Goal: Transaction & Acquisition: Purchase product/service

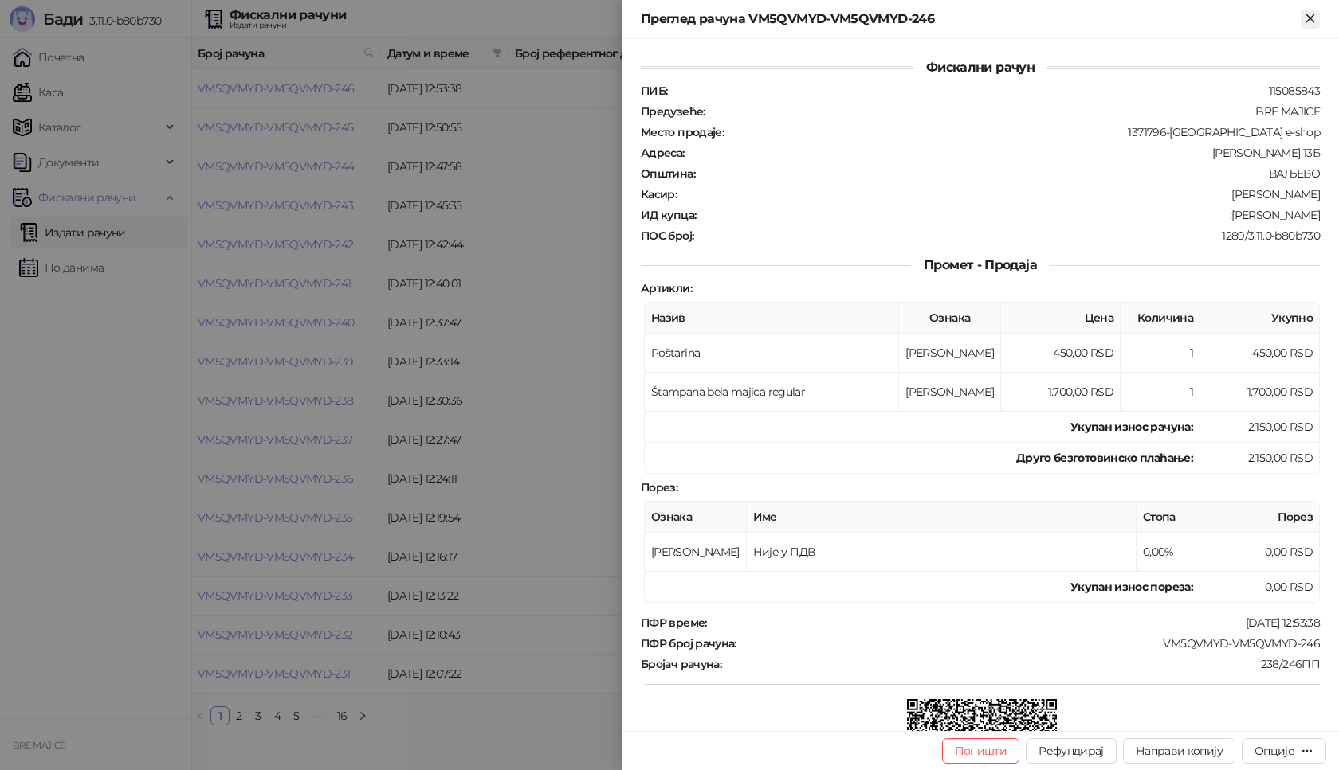
click at [1304, 14] on icon "Close" at bounding box center [1310, 18] width 14 height 14
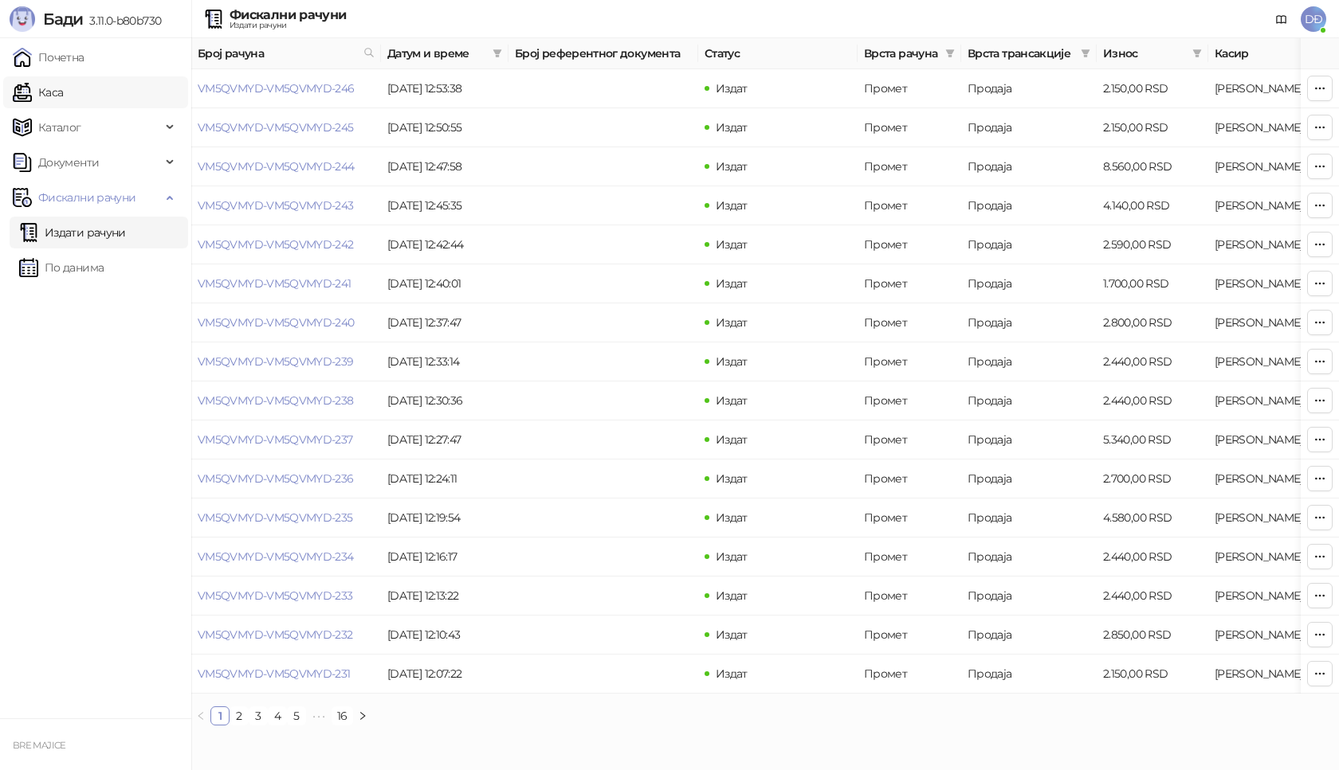
click at [63, 87] on link "Каса" at bounding box center [38, 92] width 50 height 32
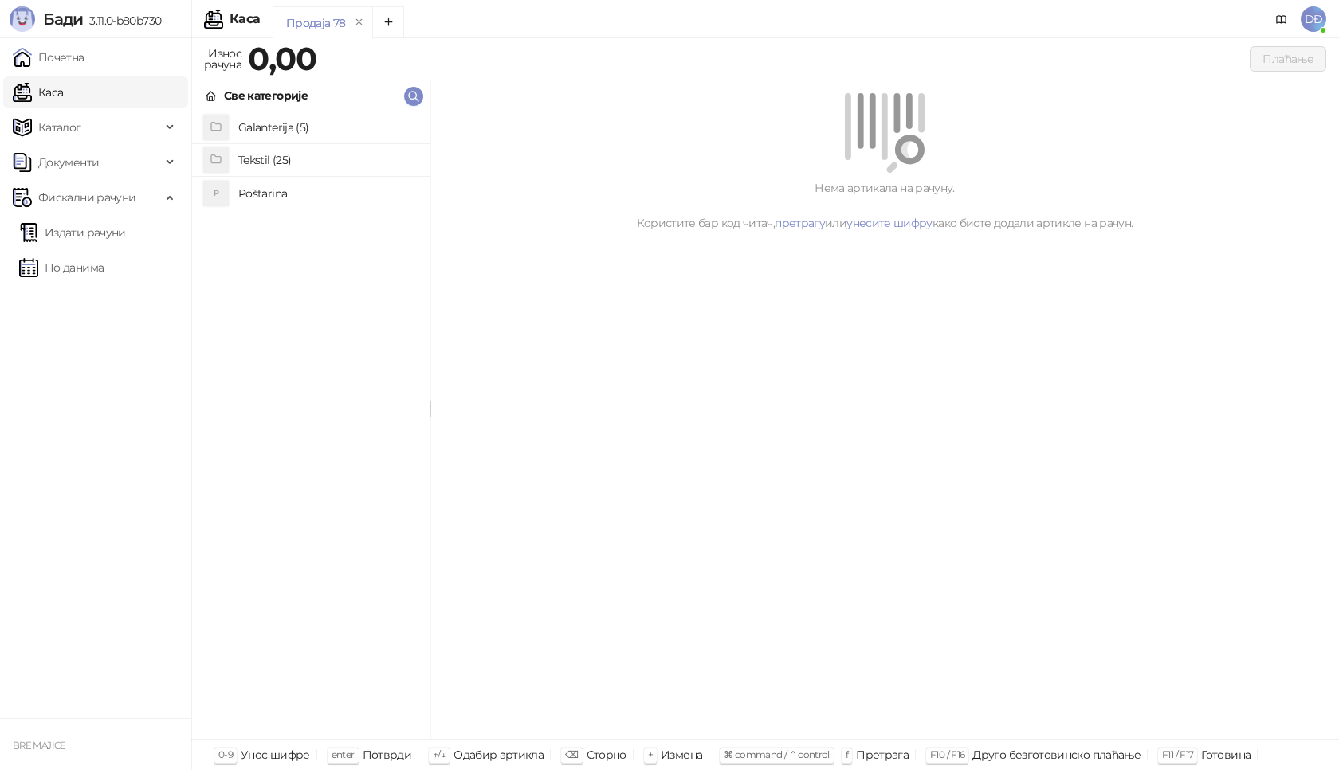
click at [277, 193] on h4 "Poštarina" at bounding box center [327, 193] width 178 height 25
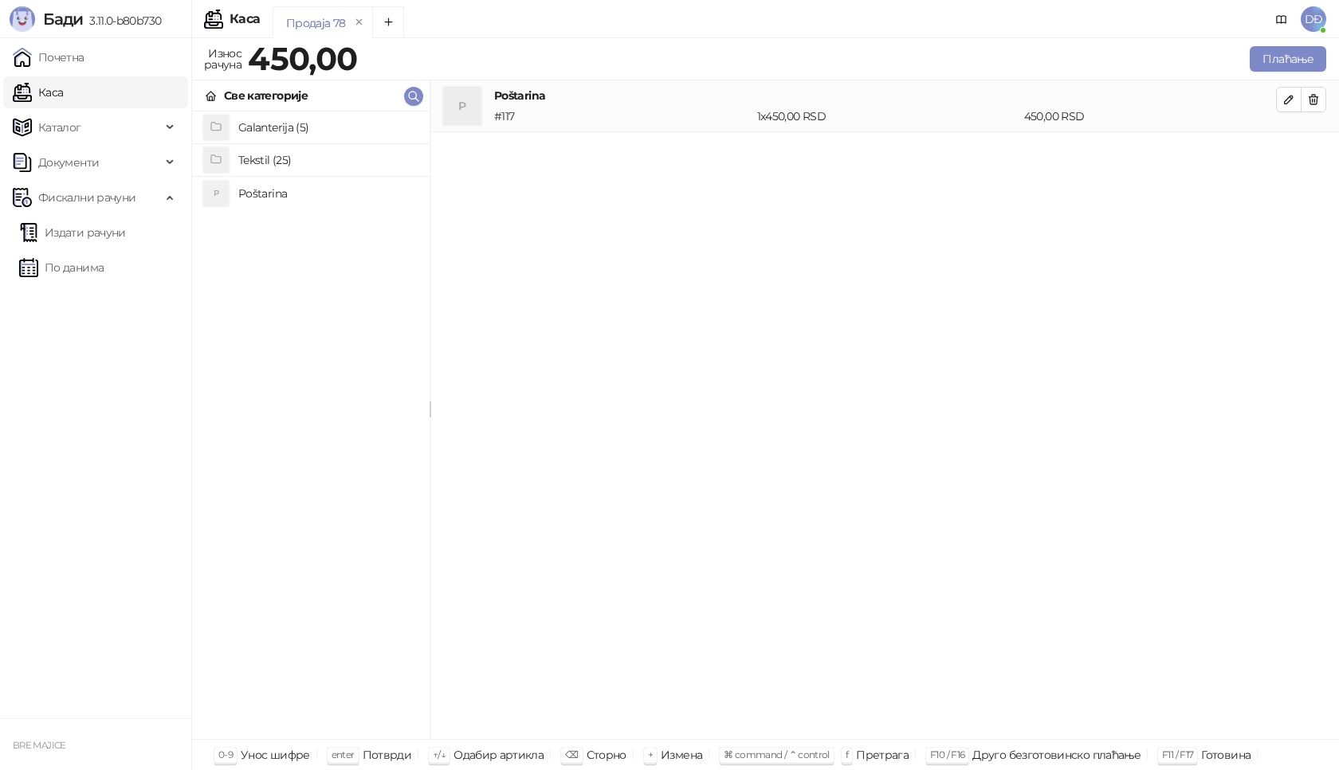
click at [274, 152] on h4 "Tekstil (25)" at bounding box center [327, 159] width 178 height 25
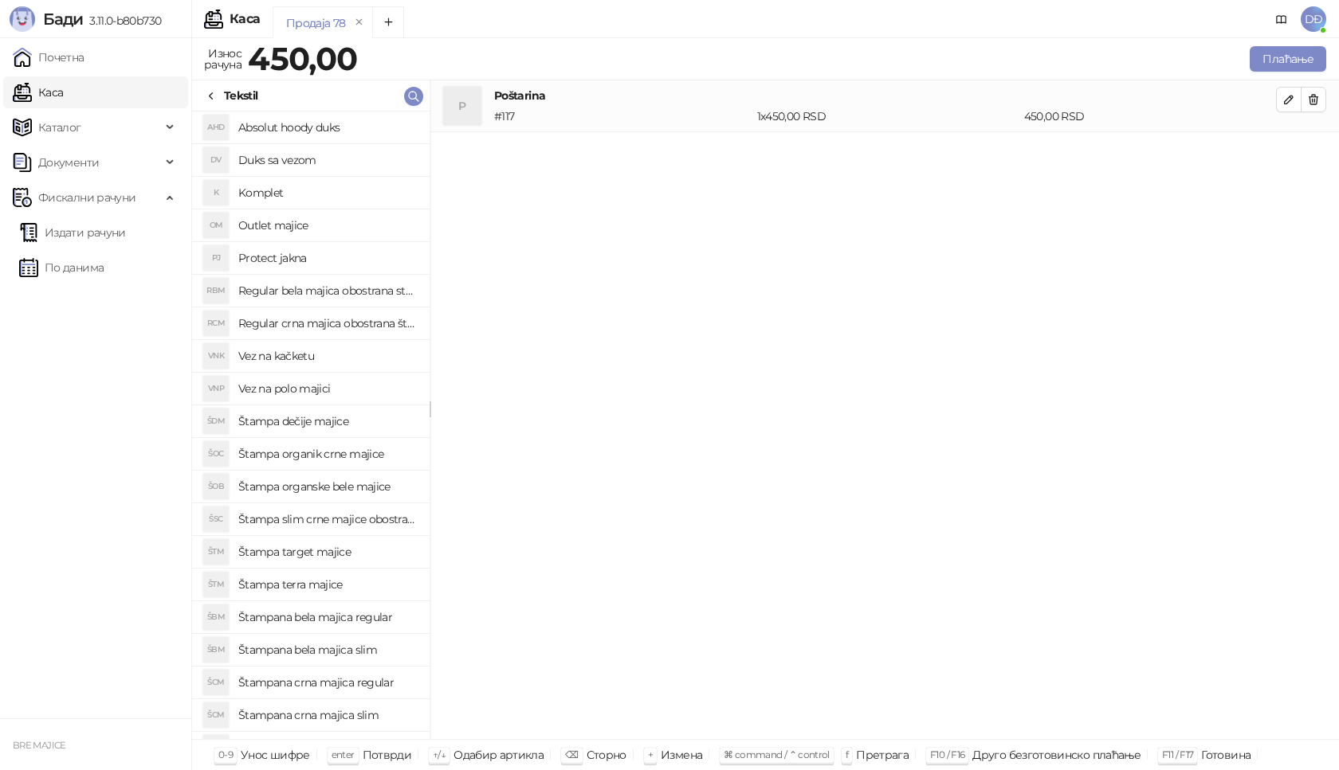
click at [352, 681] on h4 "Štampana crna majica regular" at bounding box center [327, 682] width 178 height 25
click at [1288, 145] on icon "button" at bounding box center [1288, 151] width 13 height 13
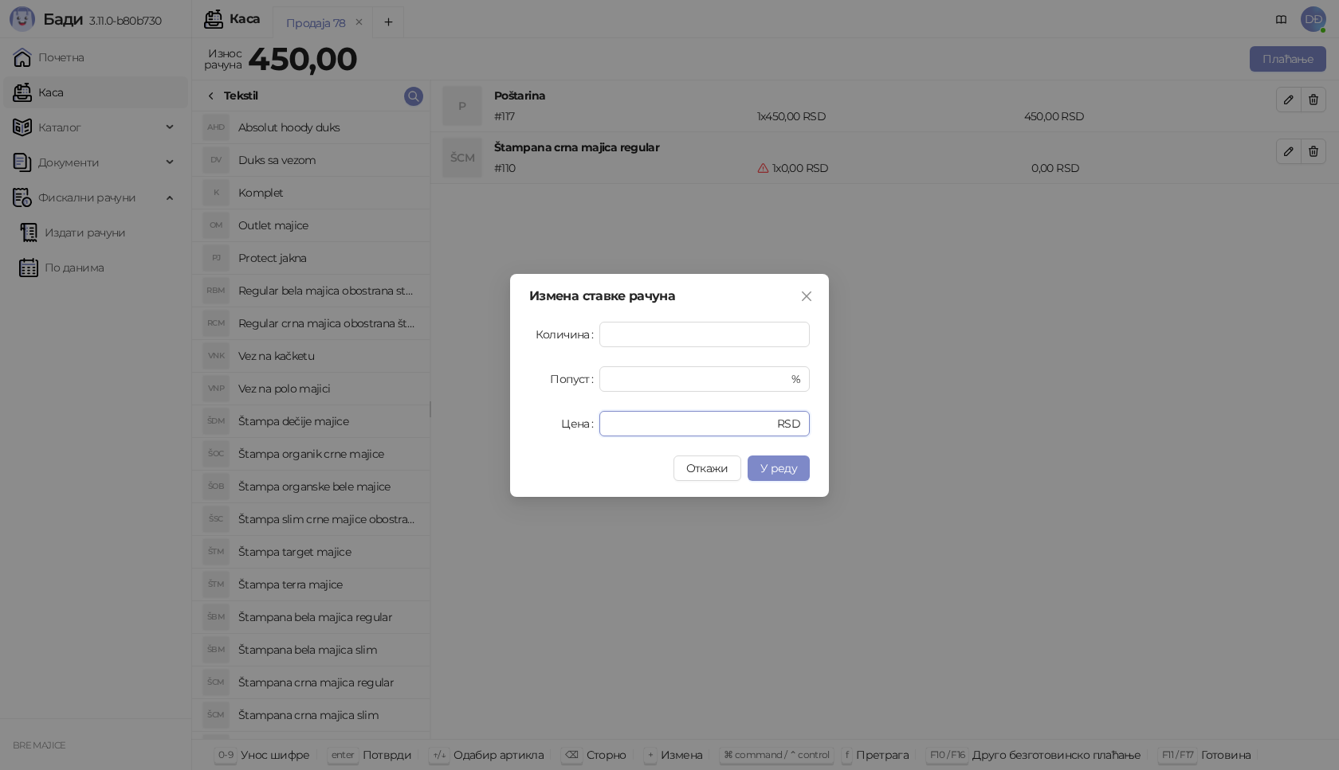
drag, startPoint x: 631, startPoint y: 422, endPoint x: 544, endPoint y: 424, distance: 86.9
click at [561, 429] on div "Цена * RSD" at bounding box center [669, 423] width 280 height 25
type input "****"
click at [782, 468] on span "У реду" at bounding box center [778, 468] width 37 height 14
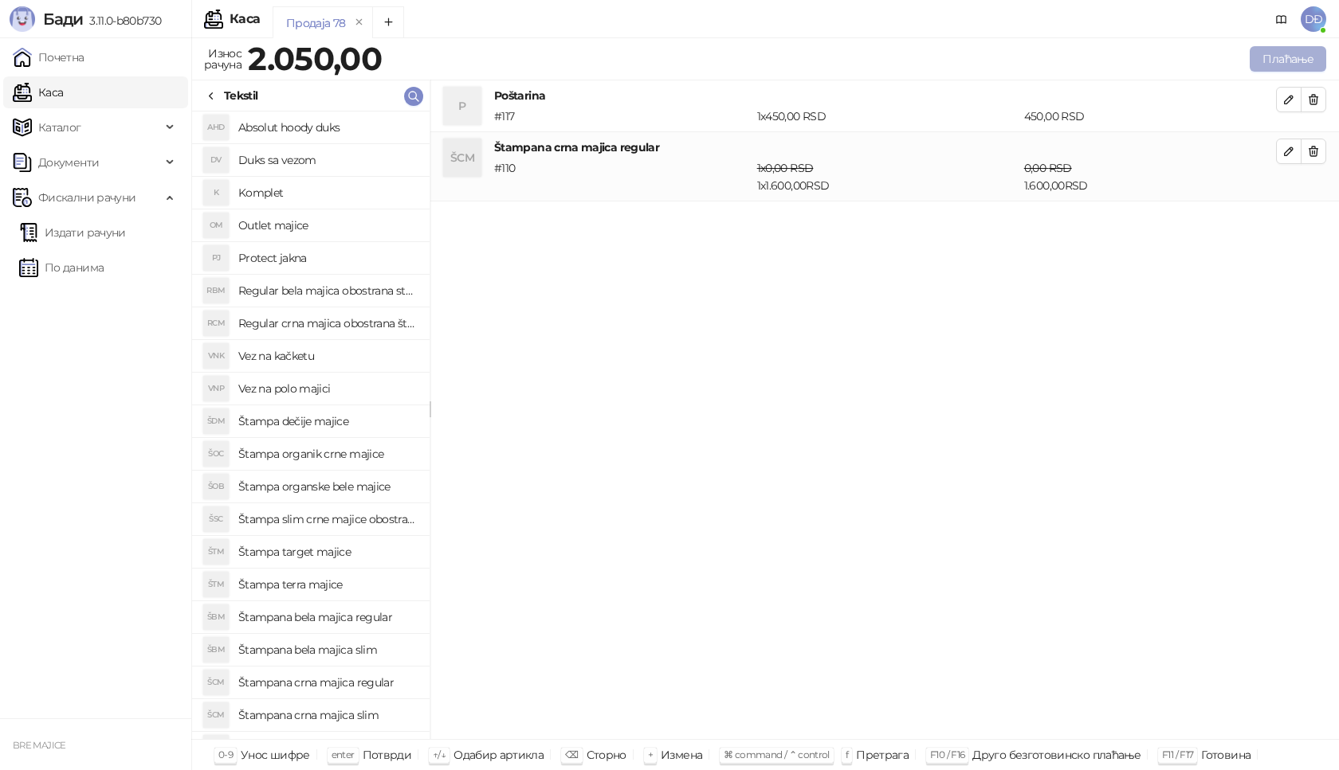
click at [1282, 55] on button "Плаћање" at bounding box center [1287, 58] width 76 height 25
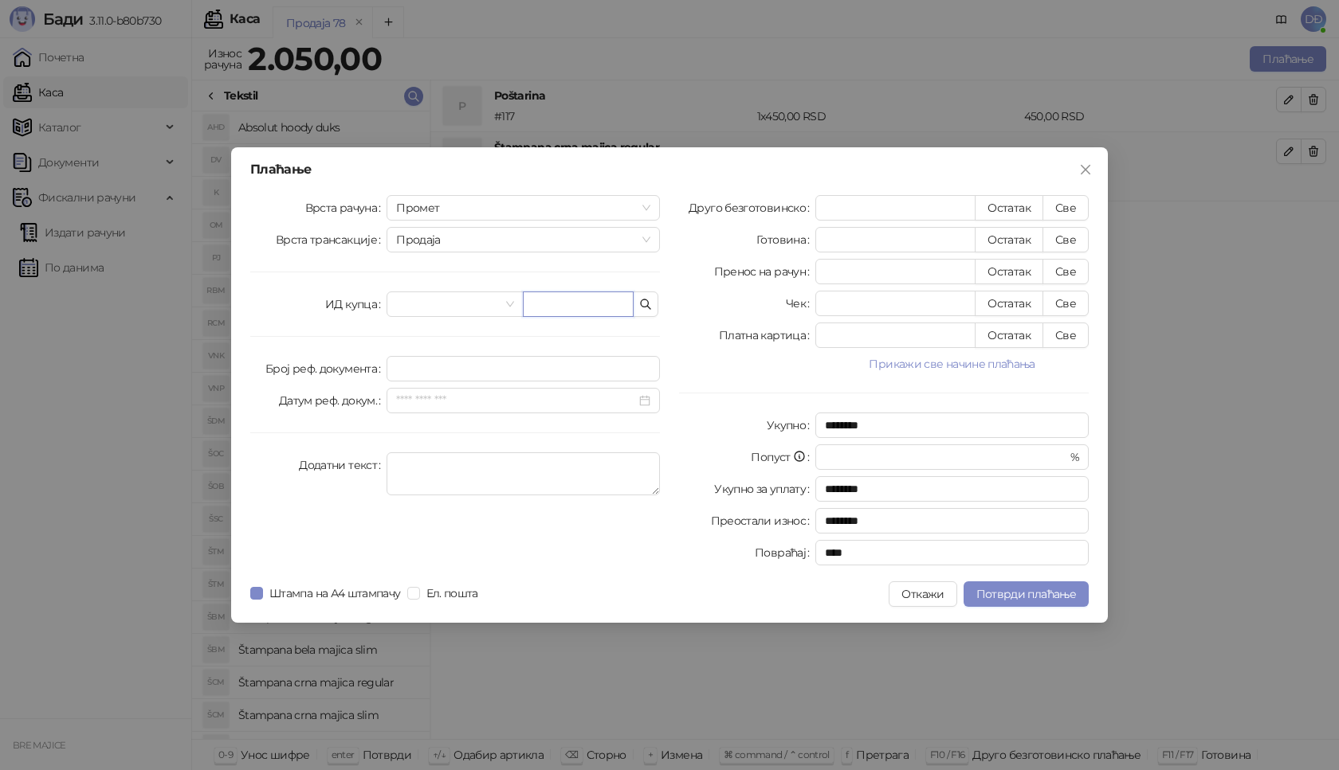
click at [549, 292] on input "text" at bounding box center [578, 304] width 111 height 25
paste input "**********"
type input "**********"
click at [1064, 198] on button "Све" at bounding box center [1065, 207] width 46 height 25
type input "****"
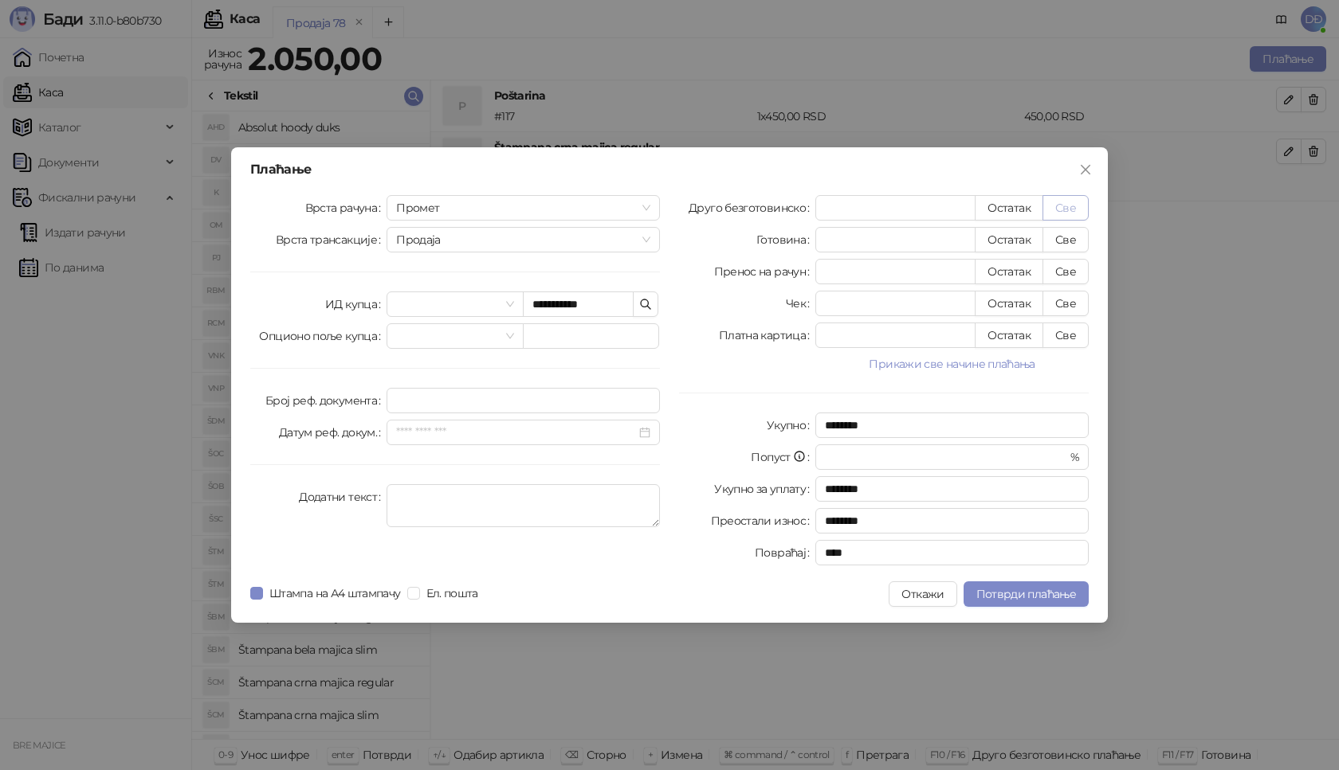
type input "****"
click at [995, 591] on span "Потврди плаћање" at bounding box center [1026, 594] width 100 height 14
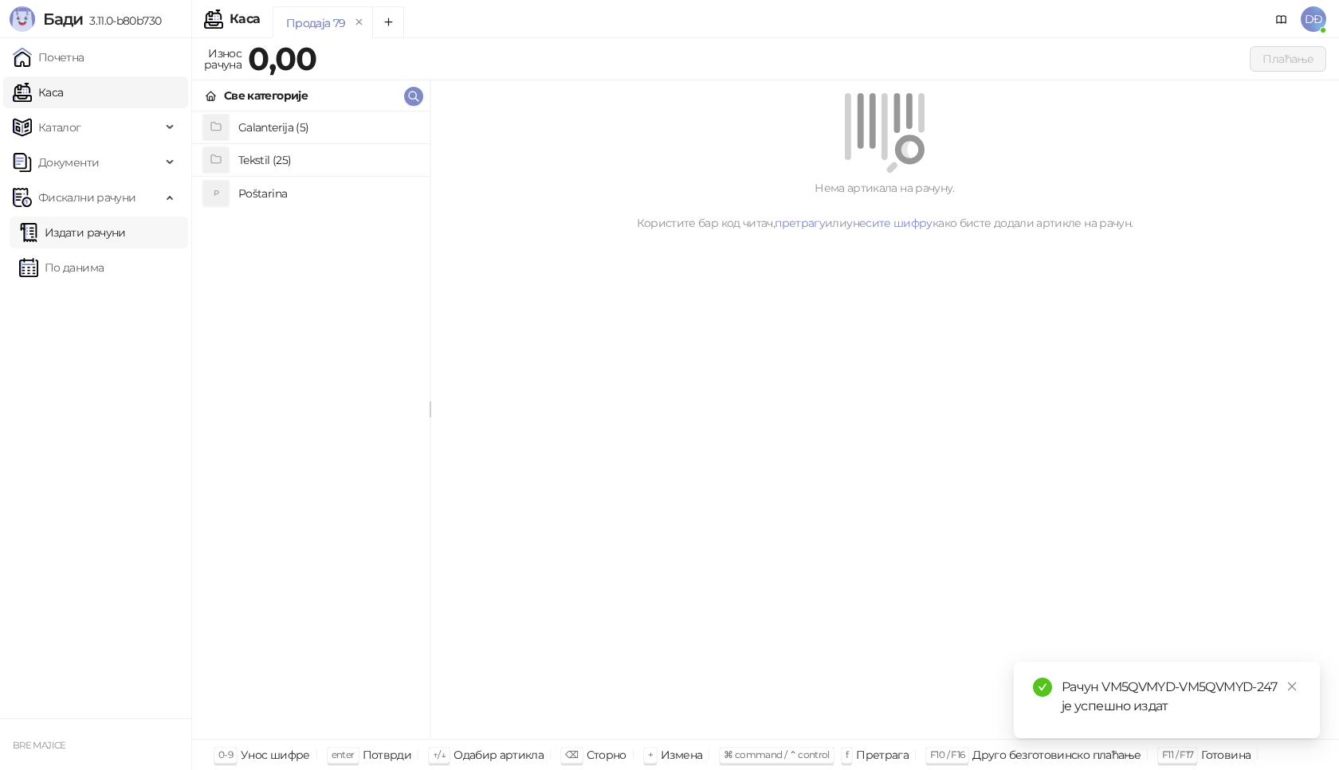
click at [104, 230] on link "Издати рачуни" at bounding box center [72, 233] width 107 height 32
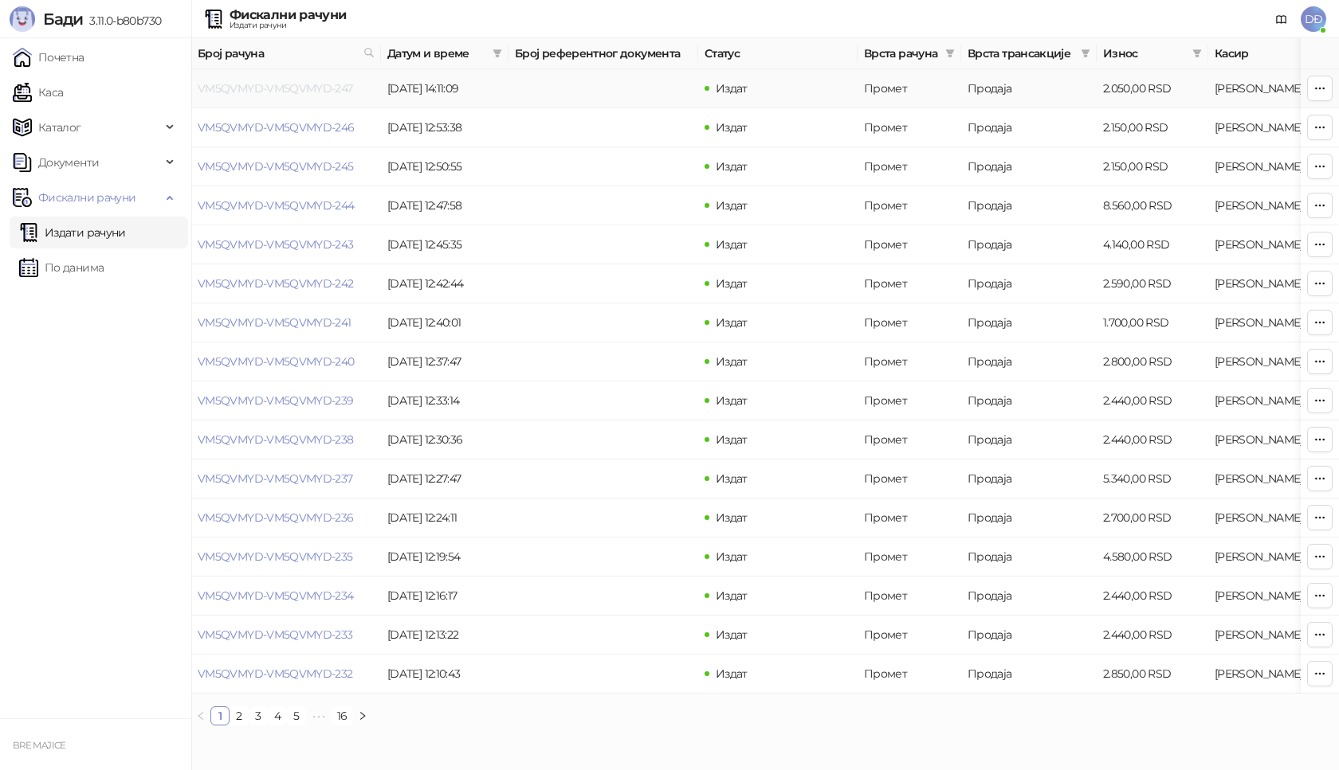
click at [280, 88] on link "VM5QVMYD-VM5QVMYD-247" at bounding box center [275, 88] width 155 height 14
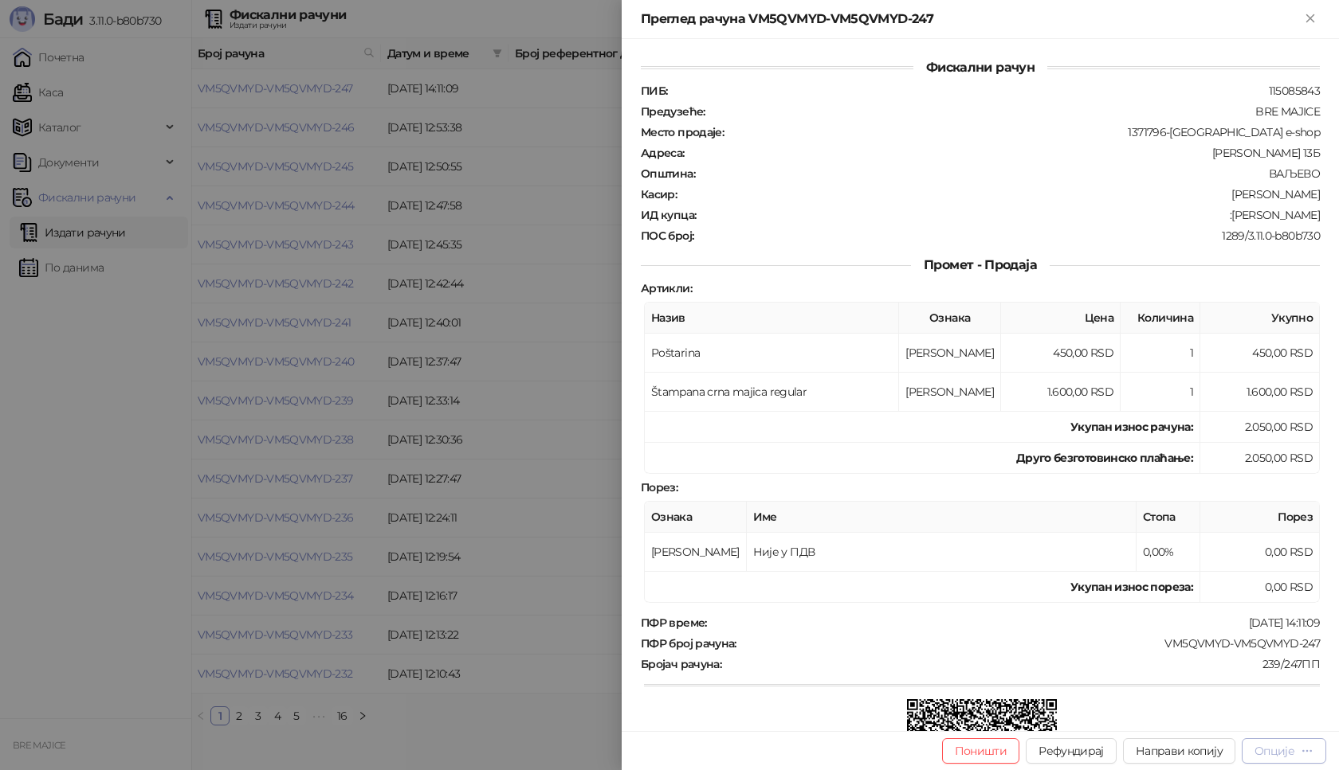
click at [1276, 755] on div "Опције" at bounding box center [1274, 751] width 40 height 14
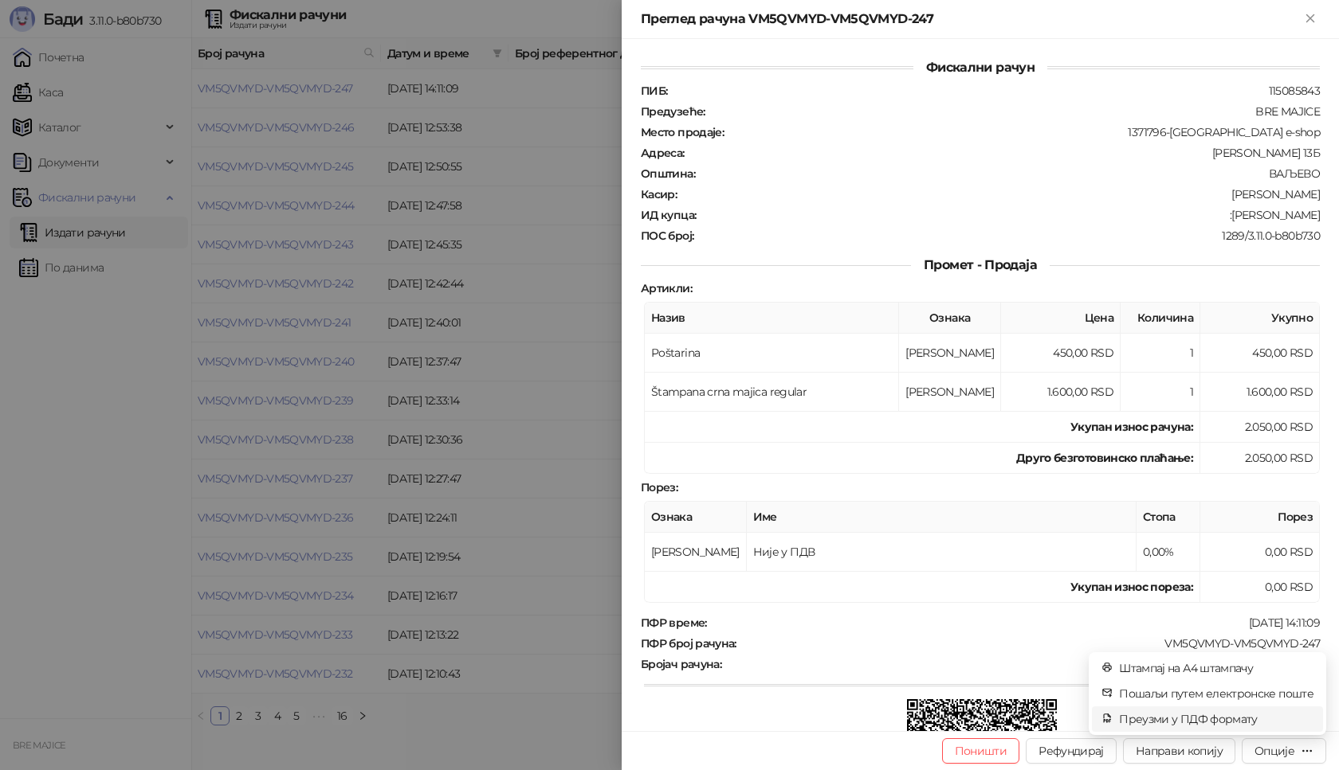
click at [1233, 717] on span "Преузми у ПДФ формату" at bounding box center [1216, 720] width 194 height 18
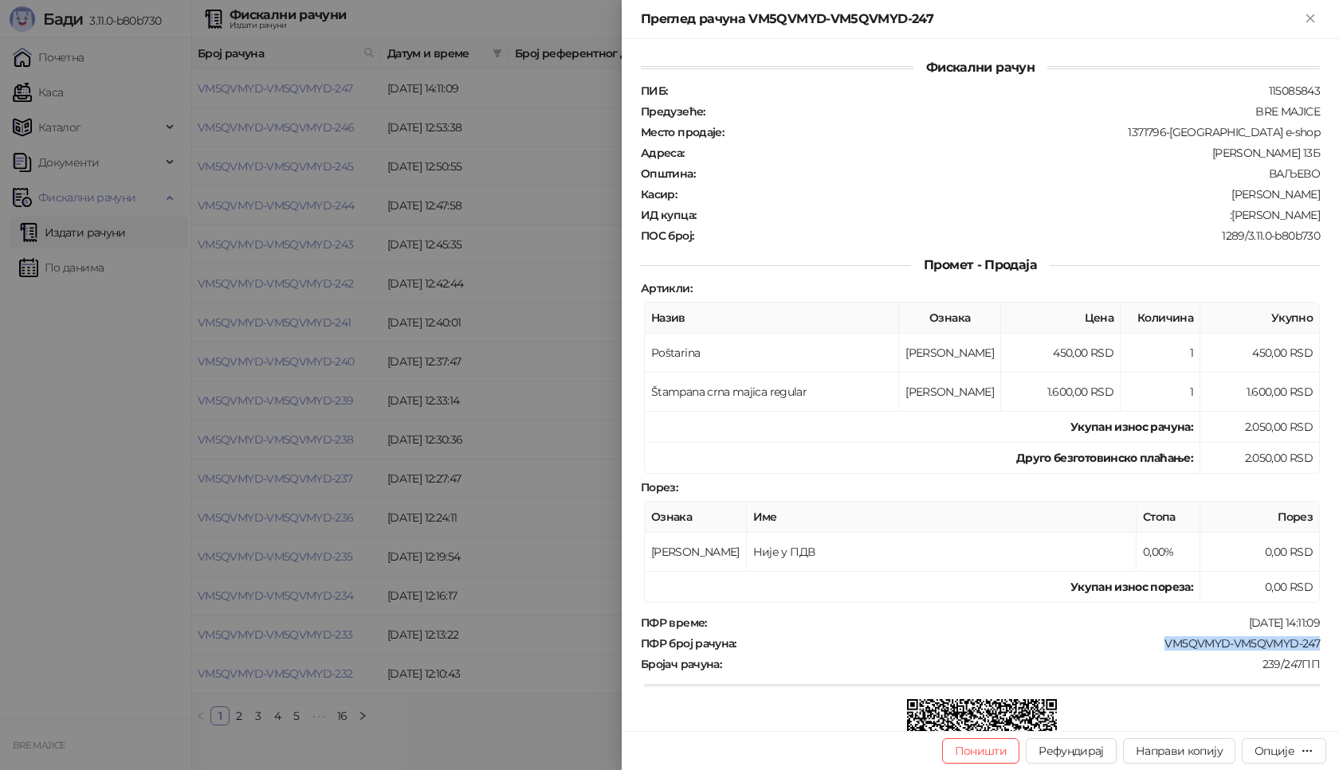
drag, startPoint x: 1308, startPoint y: 640, endPoint x: 1127, endPoint y: 647, distance: 181.0
click at [1127, 647] on div "ПФР број рачуна : VM5QVMYD-VM5QVMYD-247" at bounding box center [979, 644] width 685 height 14
copy div "VM5QVMYD-VM5QVMYD-247"
drag, startPoint x: 1304, startPoint y: 214, endPoint x: 1260, endPoint y: 214, distance: 43.8
click at [1260, 214] on div ":[PERSON_NAME]" at bounding box center [1009, 215] width 624 height 14
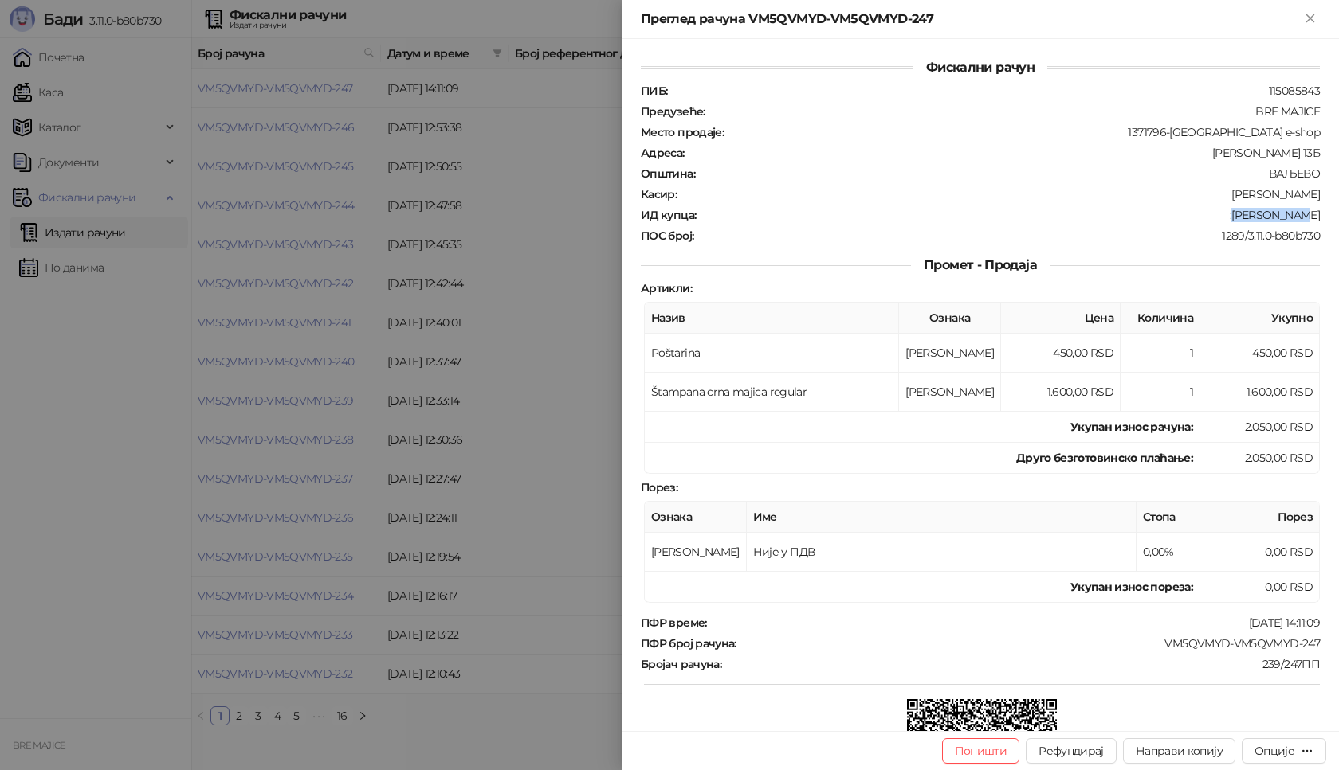
copy div "[PERSON_NAME]"
click at [1315, 21] on icon "Close" at bounding box center [1310, 18] width 14 height 14
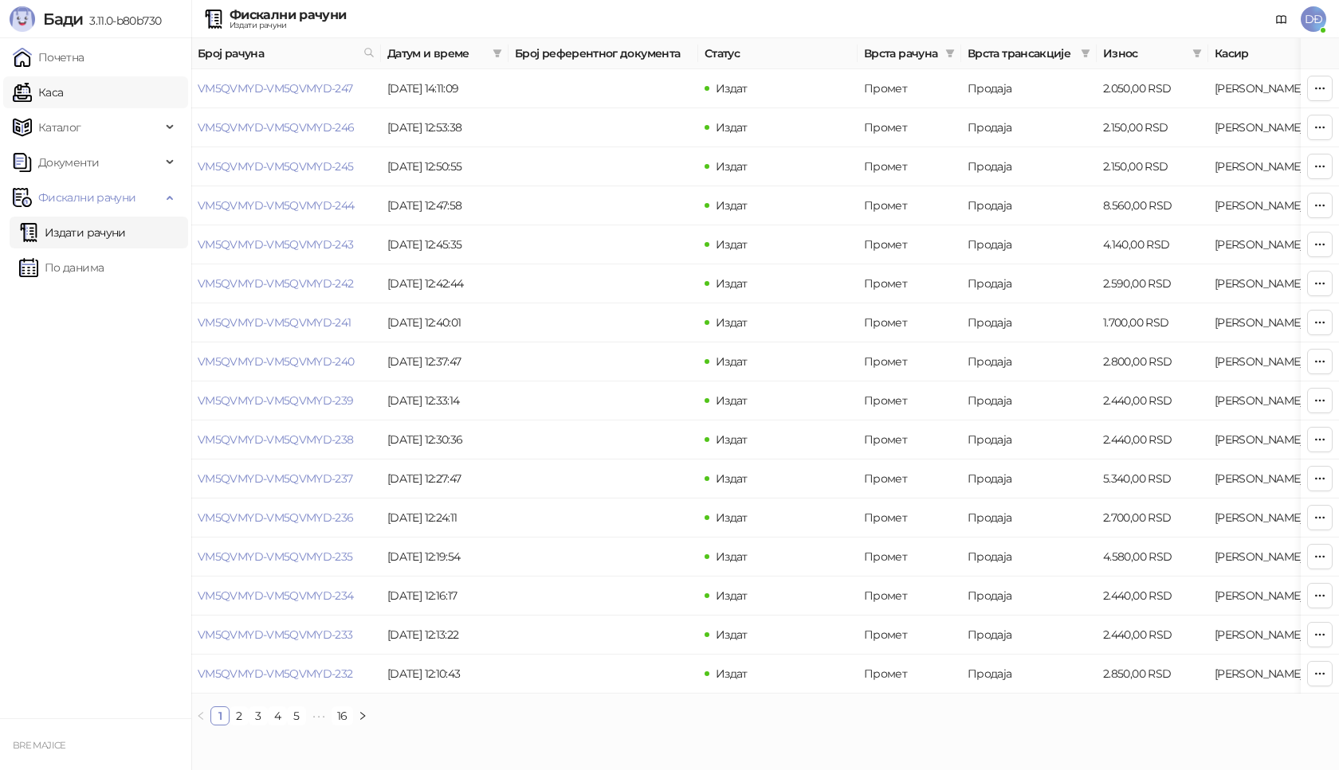
click at [63, 95] on link "Каса" at bounding box center [38, 92] width 50 height 32
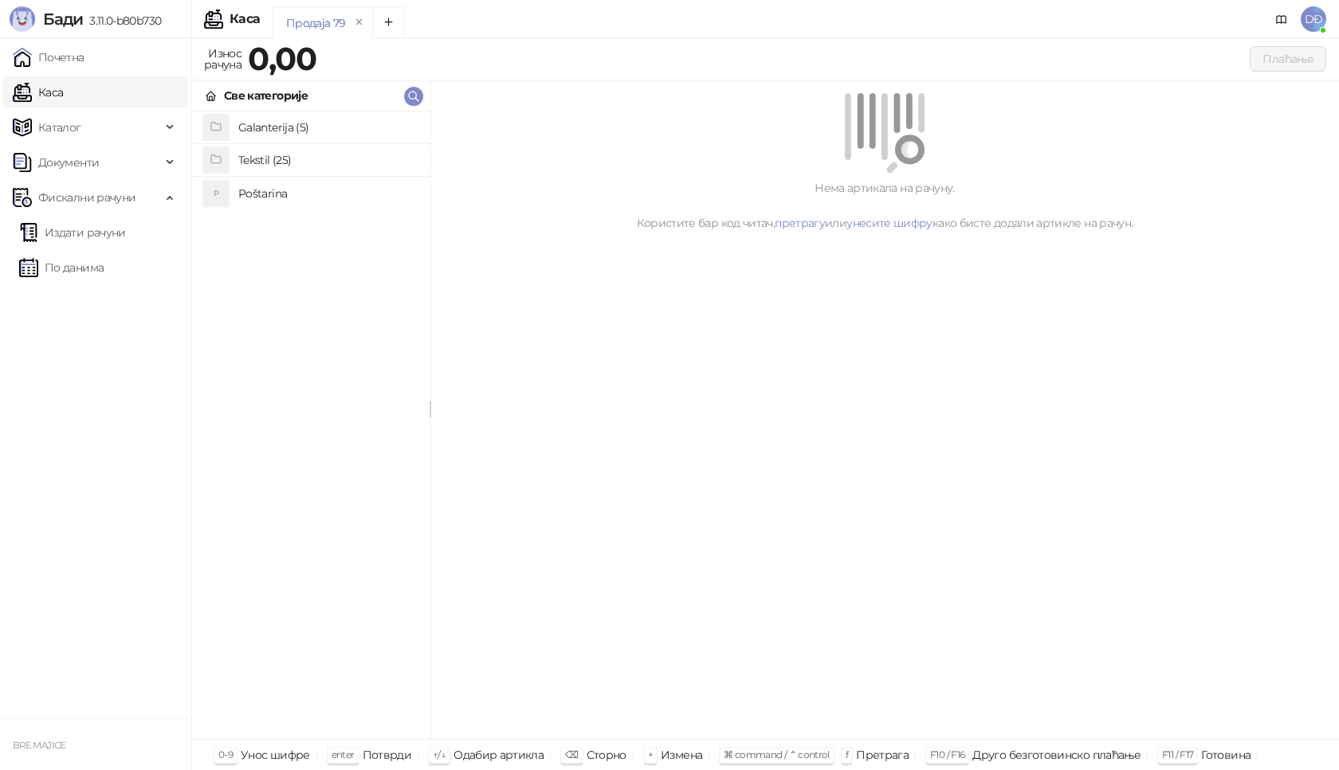
click at [261, 157] on h4 "Tekstil (25)" at bounding box center [327, 159] width 178 height 25
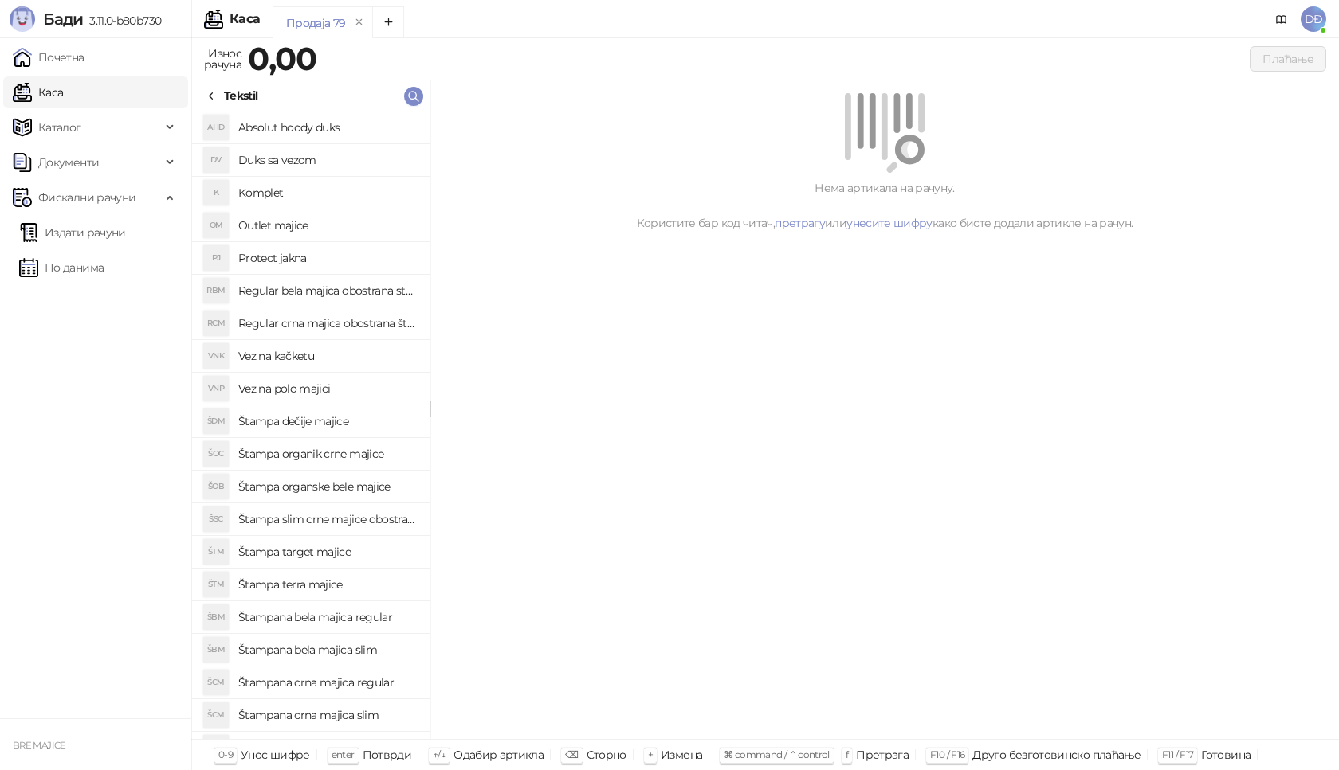
click at [364, 617] on h4 "Štampana bela majica regular" at bounding box center [327, 617] width 178 height 25
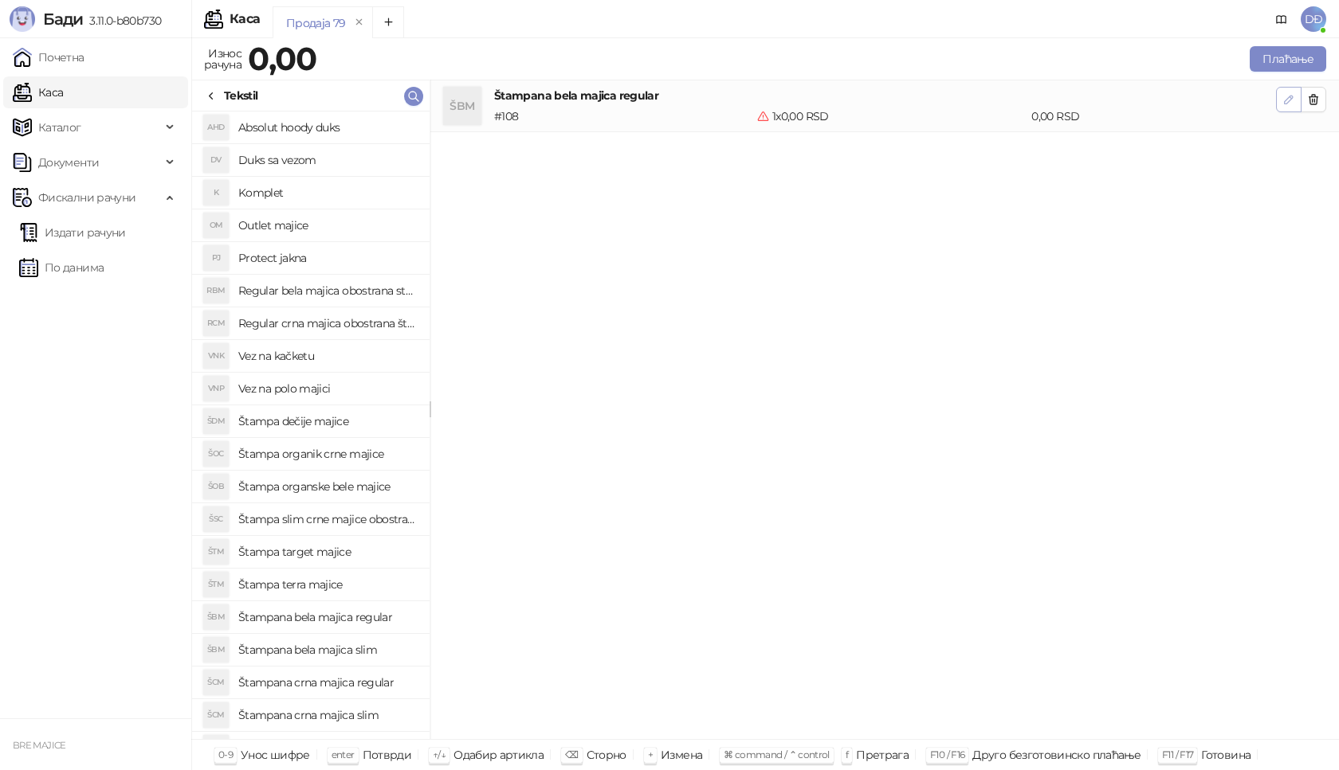
click at [1286, 106] on span "button" at bounding box center [1288, 99] width 13 height 15
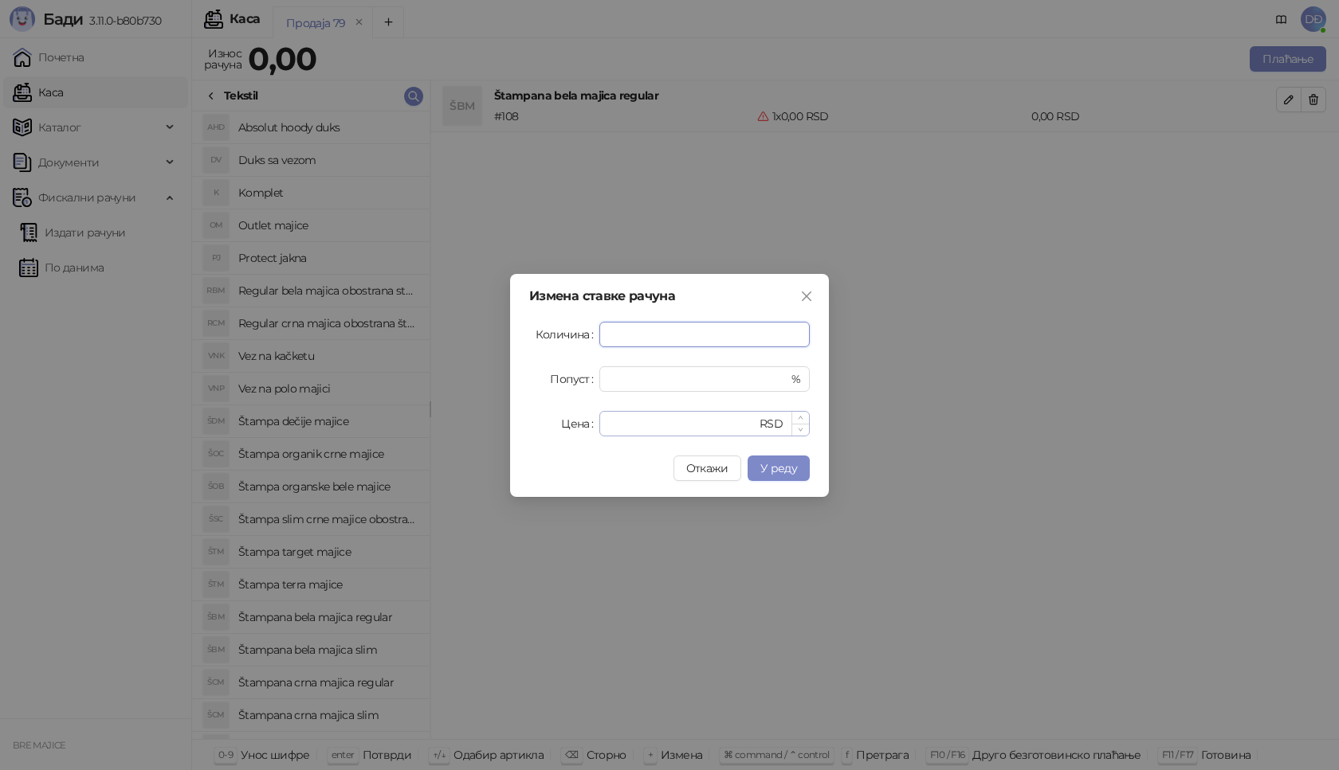
type input "*"
drag, startPoint x: 630, startPoint y: 426, endPoint x: 543, endPoint y: 420, distance: 87.9
click at [564, 427] on div "Цена * RSD" at bounding box center [669, 423] width 280 height 25
type input "****"
click at [765, 472] on span "У реду" at bounding box center [778, 468] width 37 height 14
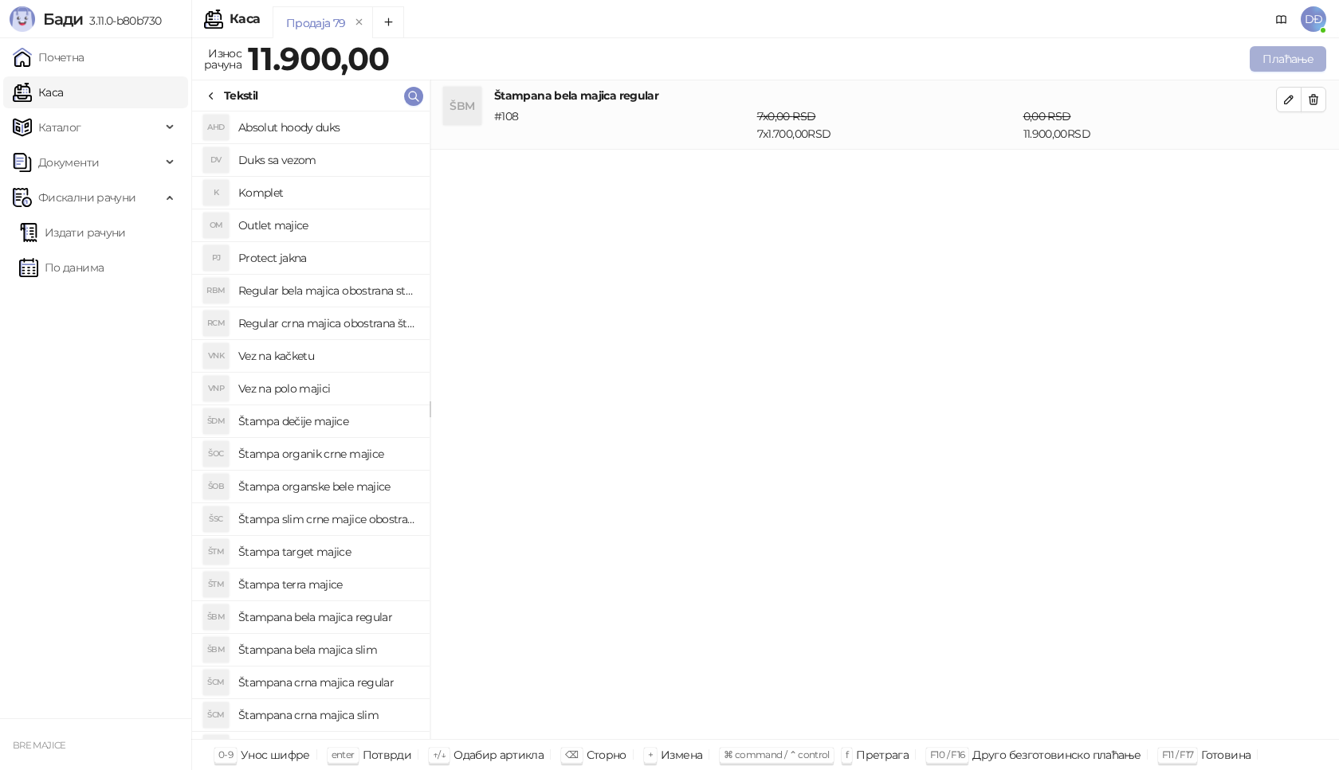
click at [1276, 56] on button "Плаћање" at bounding box center [1287, 58] width 76 height 25
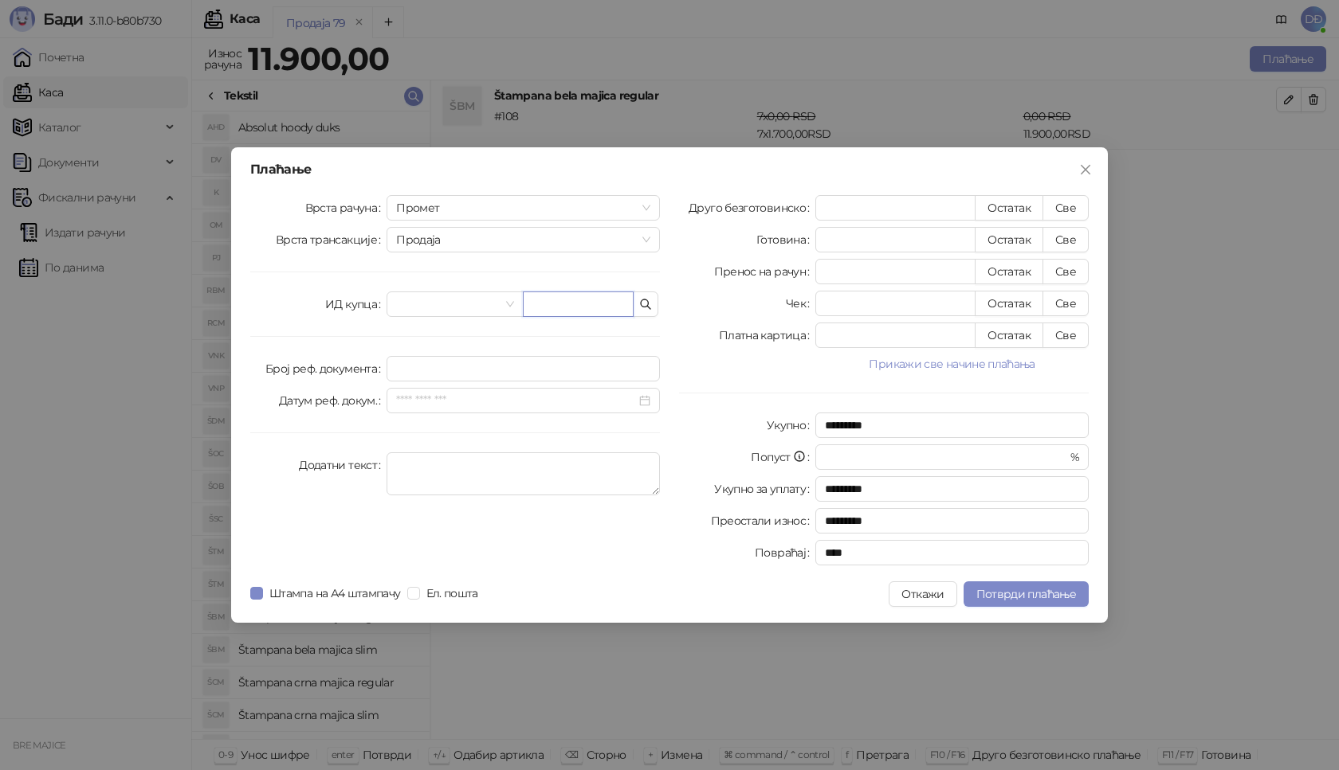
click at [564, 311] on input "text" at bounding box center [578, 304] width 111 height 25
paste input "**********"
type input "**********"
click at [1068, 202] on button "Све" at bounding box center [1065, 207] width 46 height 25
type input "*****"
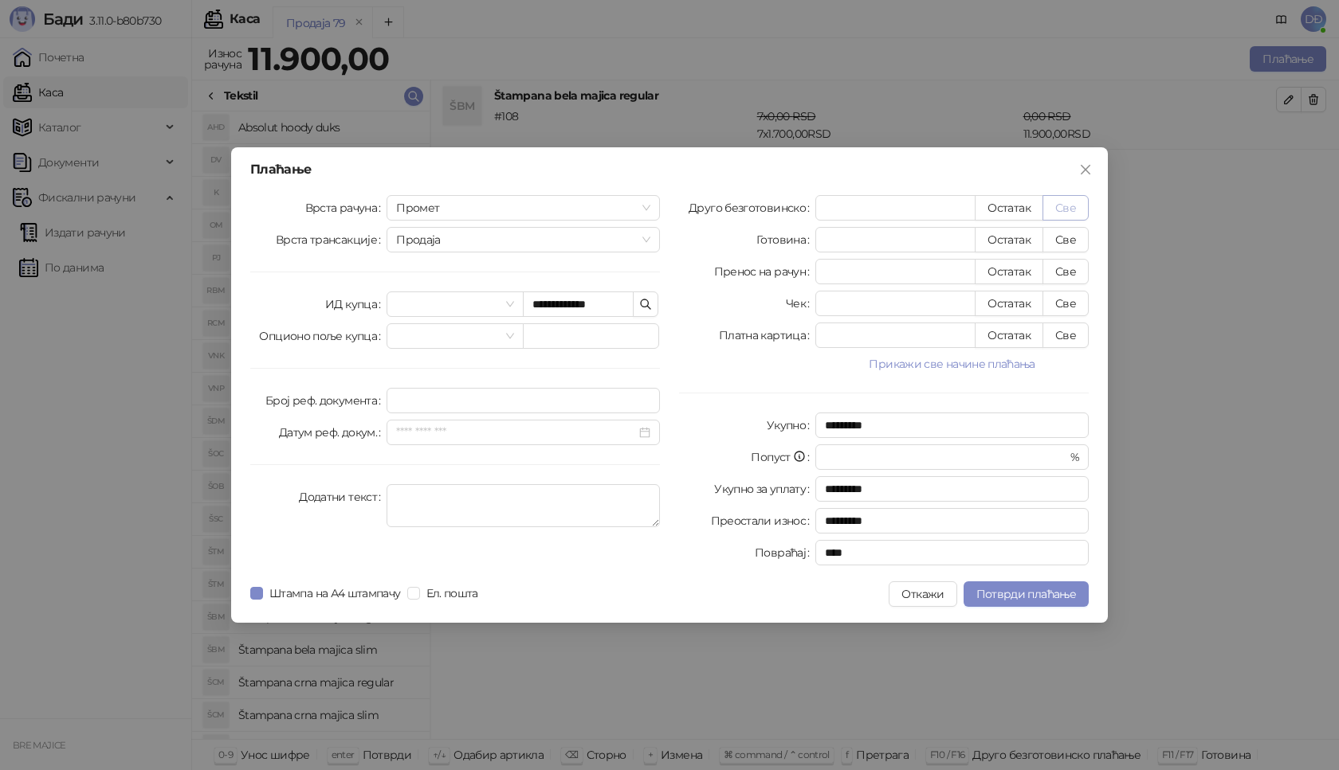
type input "****"
click at [1013, 597] on span "Потврди плаћање" at bounding box center [1026, 594] width 100 height 14
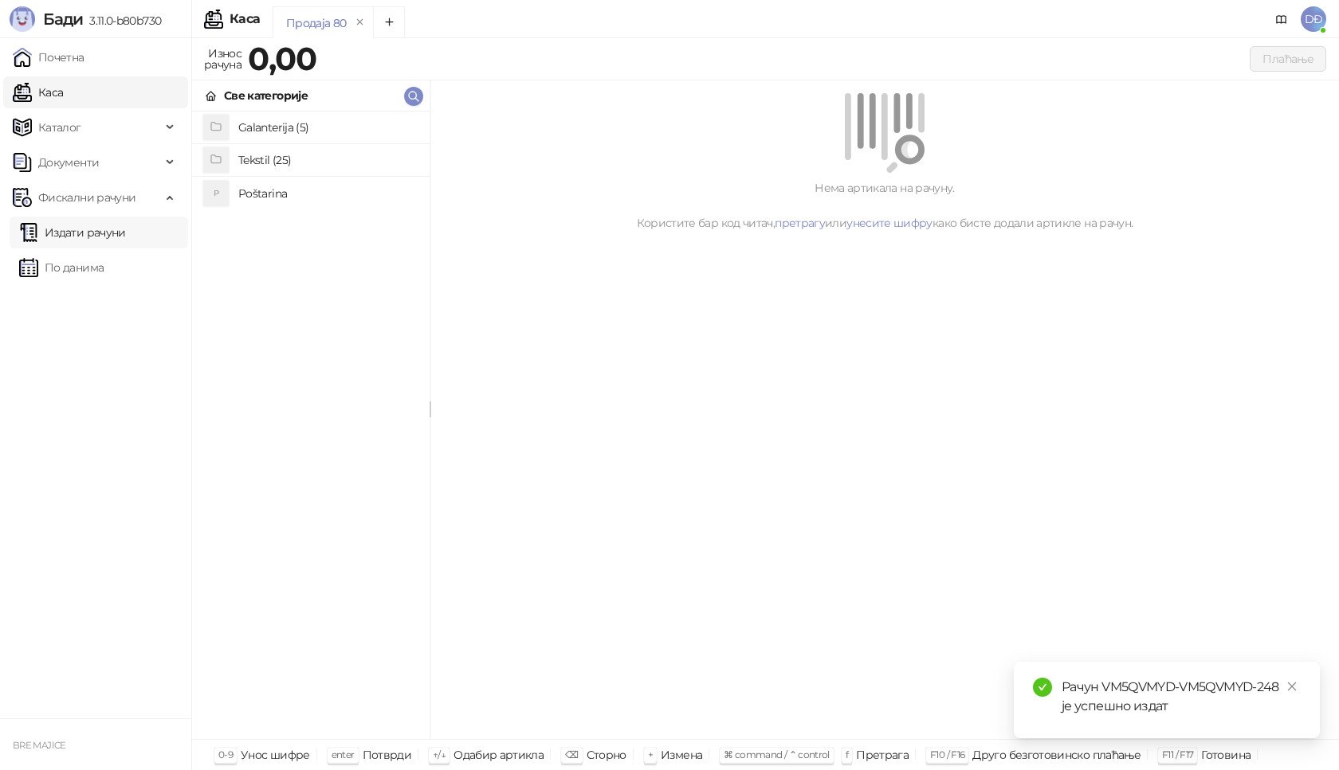
click at [113, 235] on link "Издати рачуни" at bounding box center [72, 233] width 107 height 32
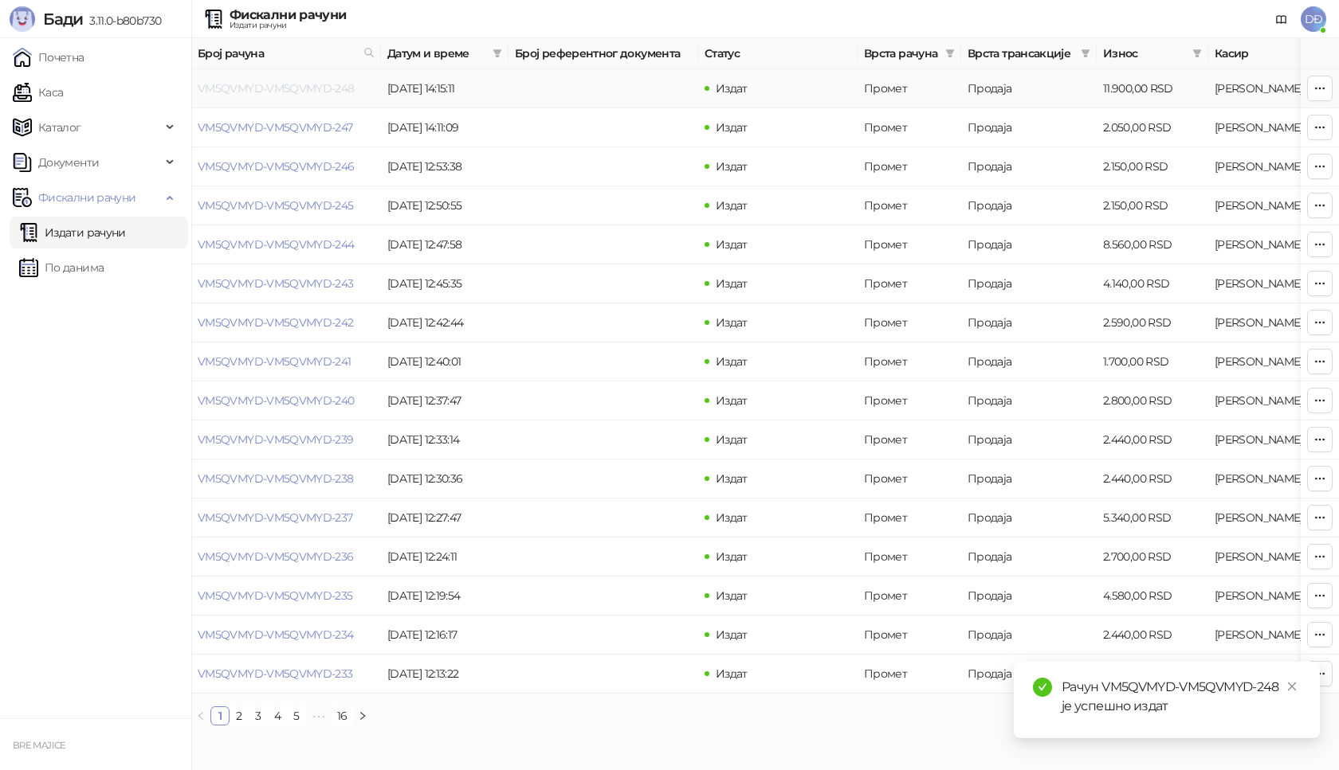
click at [260, 88] on link "VM5QVMYD-VM5QVMYD-248" at bounding box center [276, 88] width 157 height 14
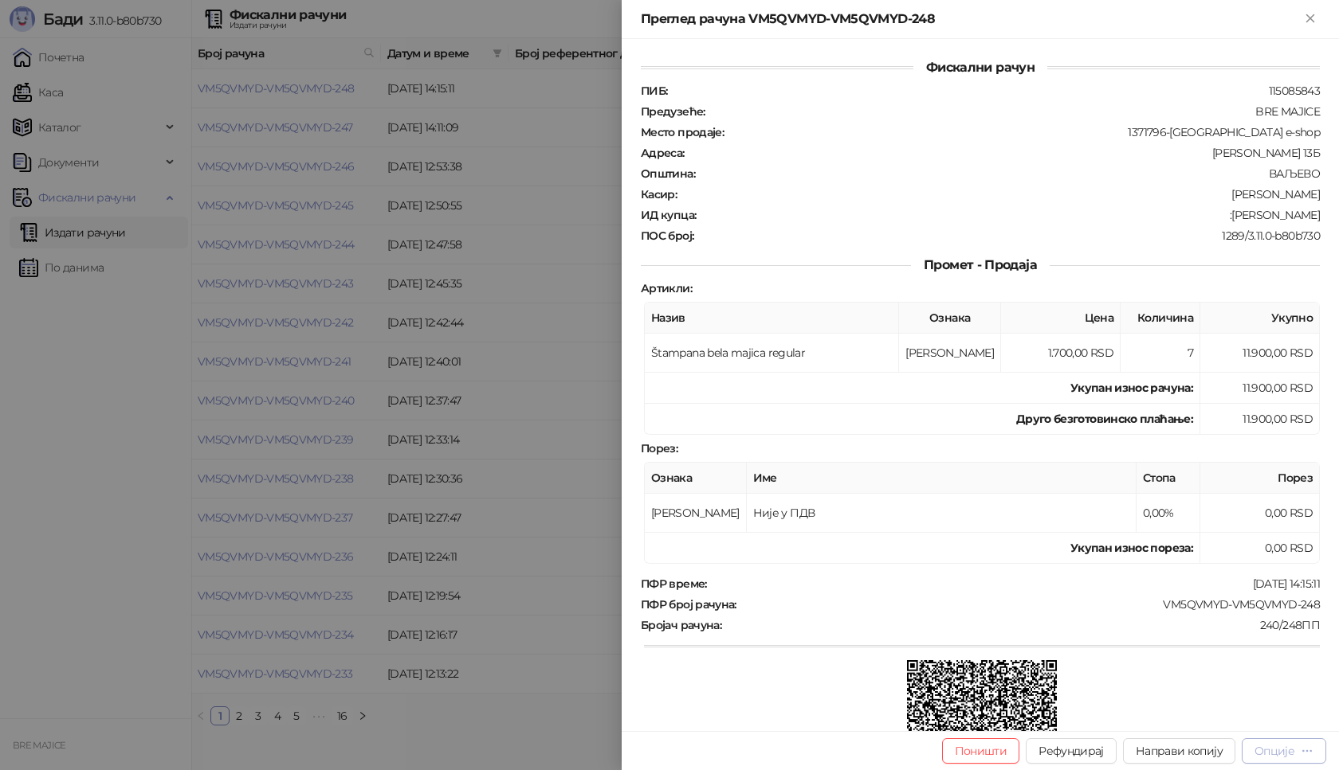
click at [1294, 753] on div "Опције" at bounding box center [1274, 751] width 40 height 14
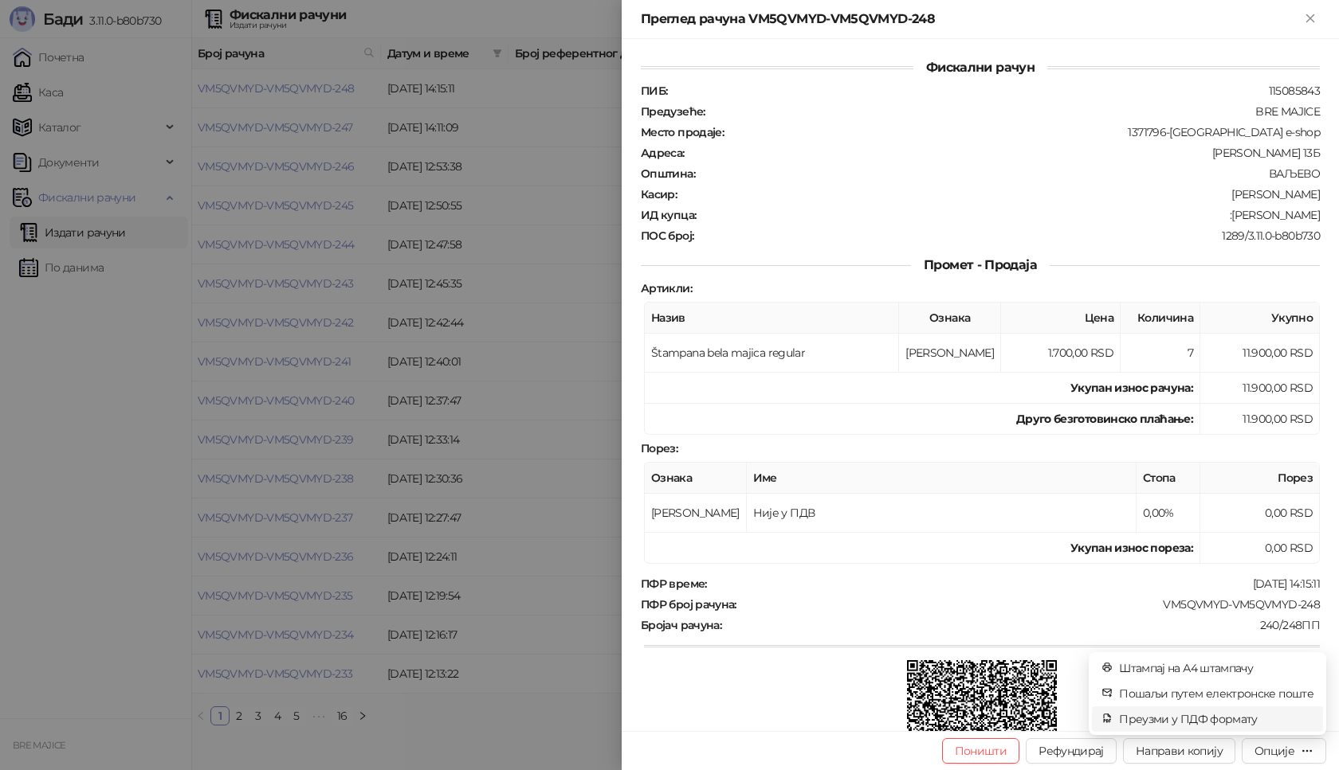
click at [1244, 720] on span "Преузми у ПДФ формату" at bounding box center [1216, 720] width 194 height 18
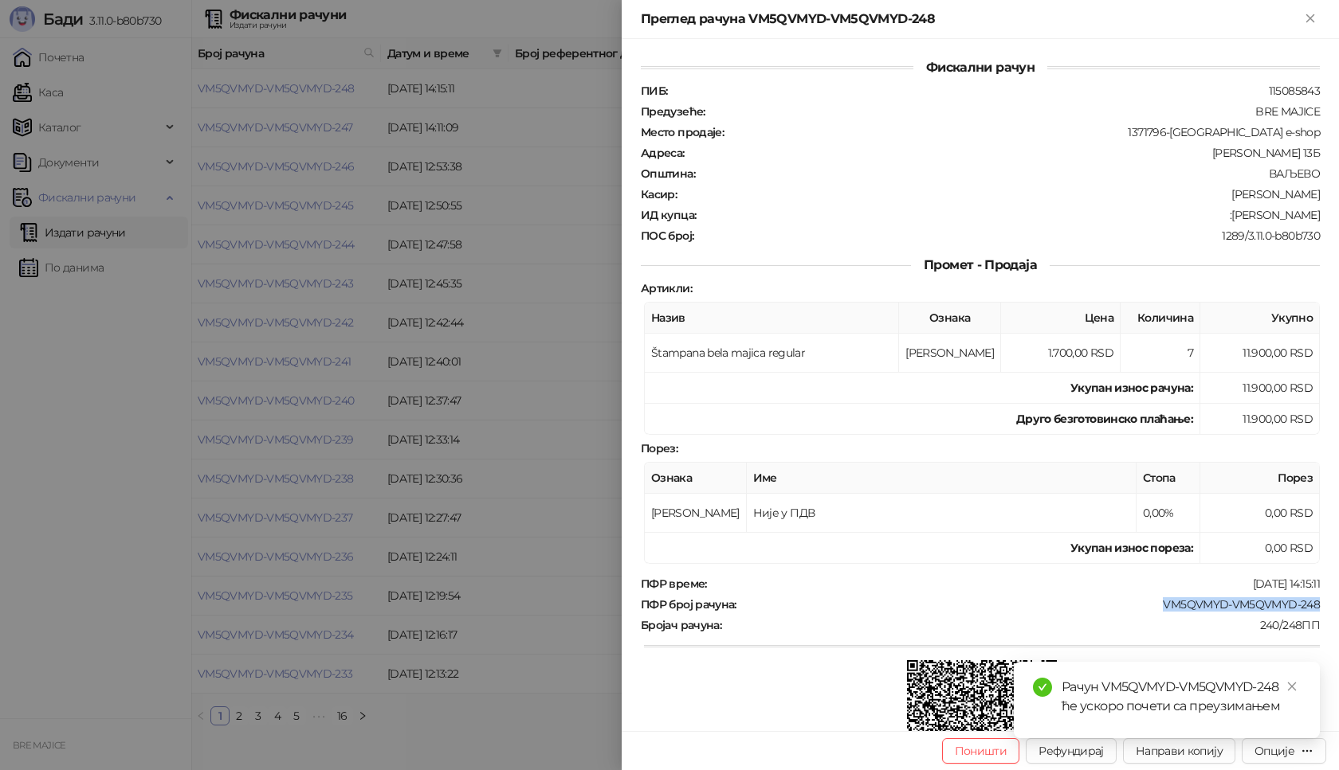
drag, startPoint x: 1313, startPoint y: 606, endPoint x: 1146, endPoint y: 612, distance: 167.4
click at [1146, 612] on div "Фискални рачун ПИБ : 115085843 Предузеће : BRE MAJICE Место продаје : 1371796-[…" at bounding box center [979, 385] width 717 height 692
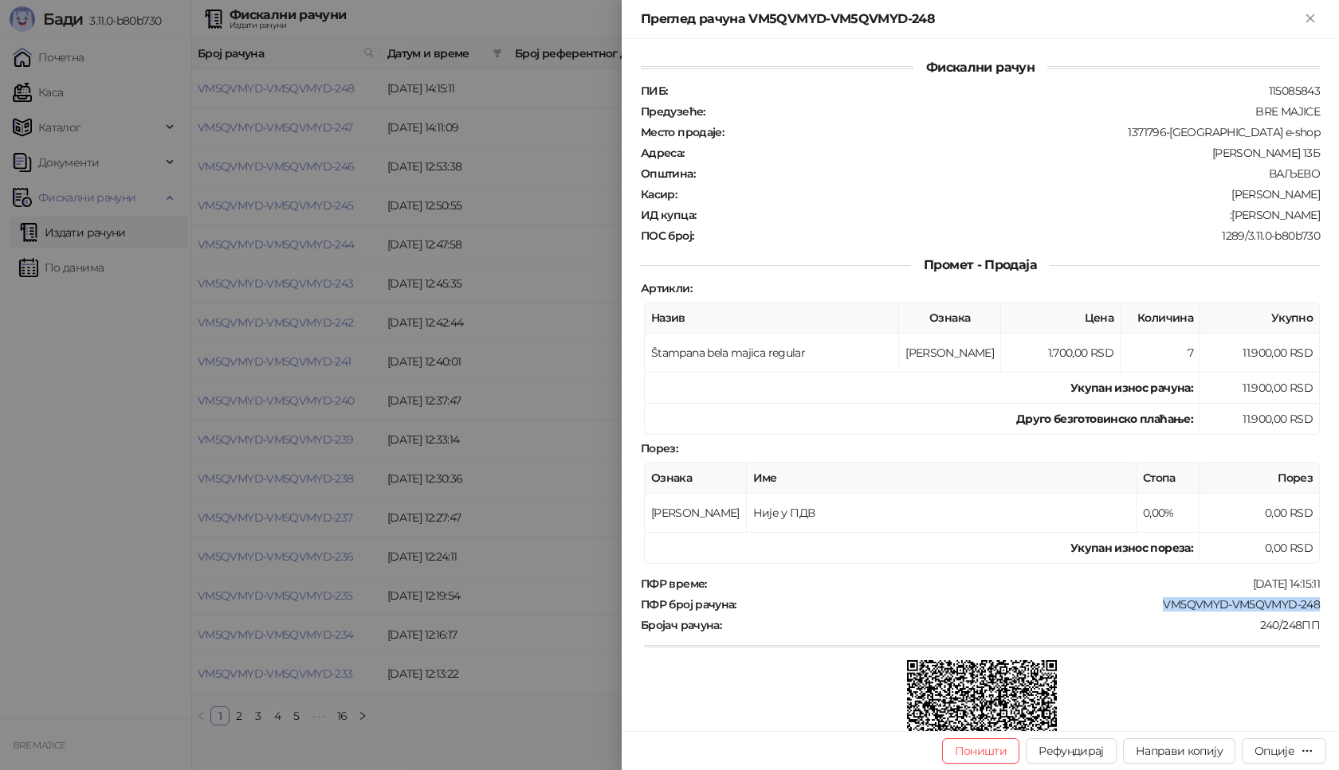
copy div "VM5QVMYD-VM5QVMYD-248"
drag, startPoint x: 1311, startPoint y: 214, endPoint x: 1247, endPoint y: 217, distance: 64.6
click at [1247, 217] on div "Фискални рачун ПИБ : 115085843 Предузеће : BRE MAJICE Место продаје : 1371796-[…" at bounding box center [979, 385] width 717 height 692
copy div "[PERSON_NAME]"
click at [1312, 20] on icon "Close" at bounding box center [1309, 17] width 7 height 7
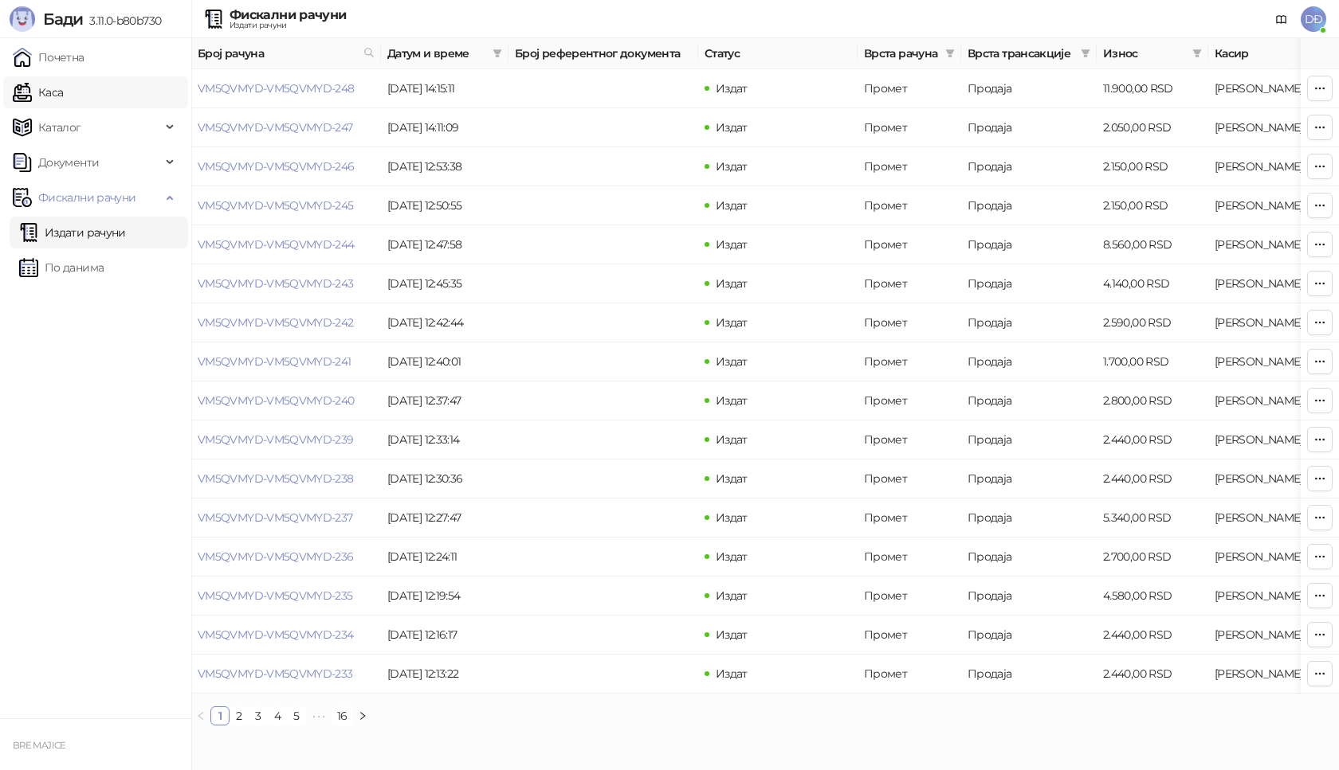
click at [60, 92] on link "Каса" at bounding box center [38, 92] width 50 height 32
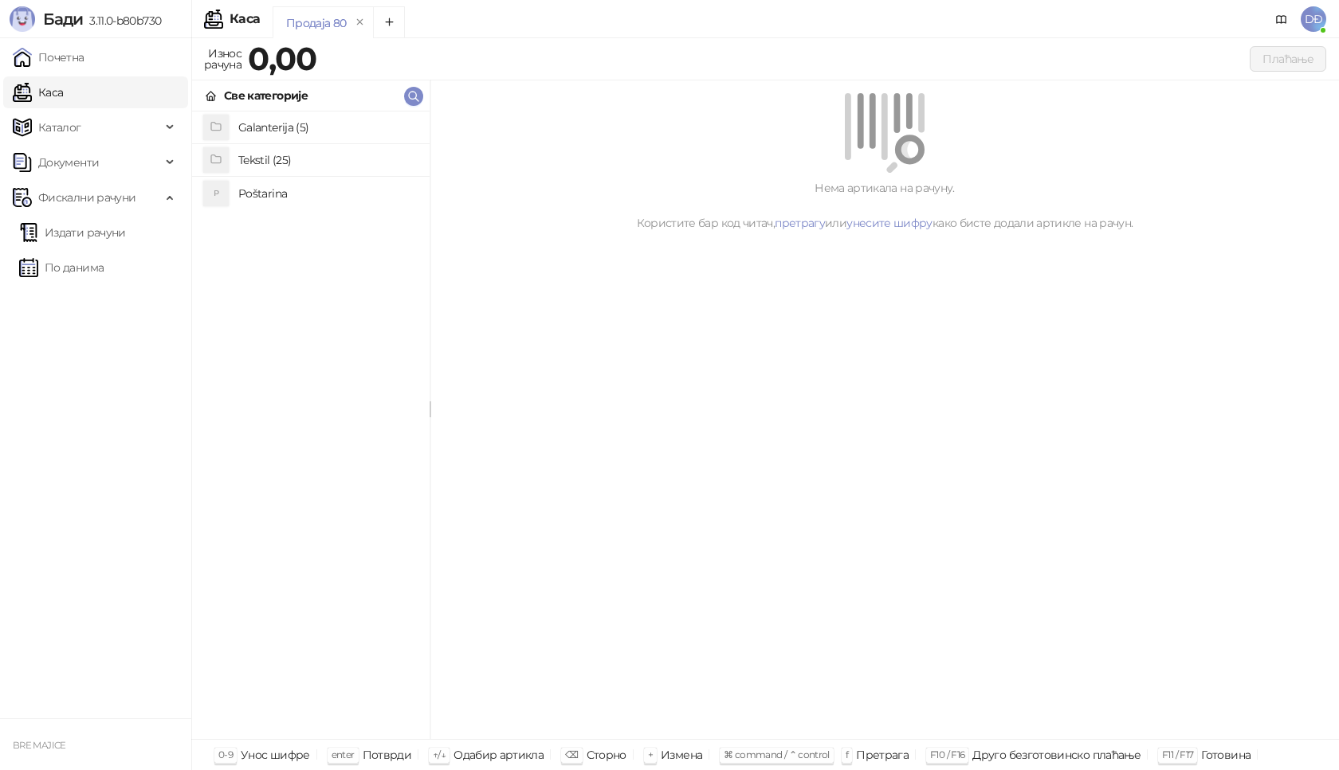
click at [266, 156] on h4 "Tekstil (25)" at bounding box center [327, 159] width 178 height 25
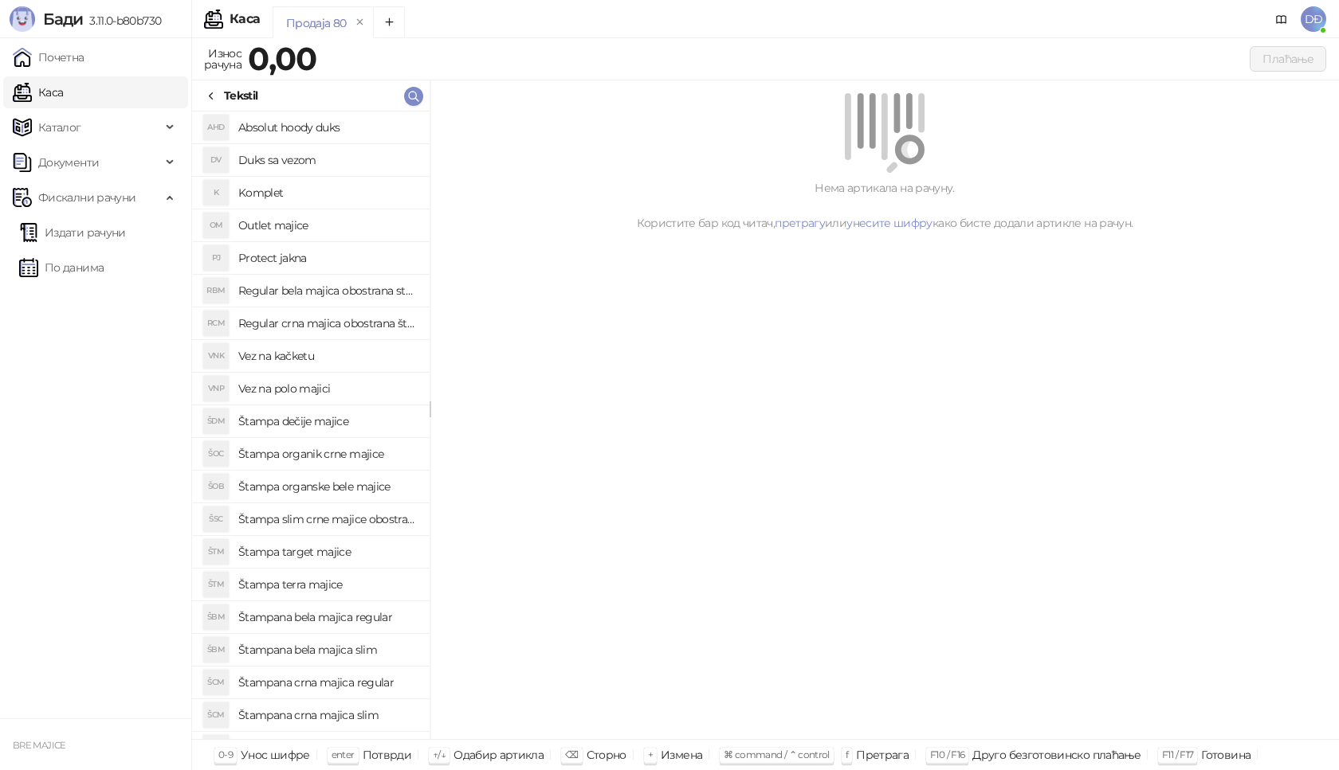
click at [331, 715] on h4 "Štampana crna majica slim" at bounding box center [327, 715] width 178 height 25
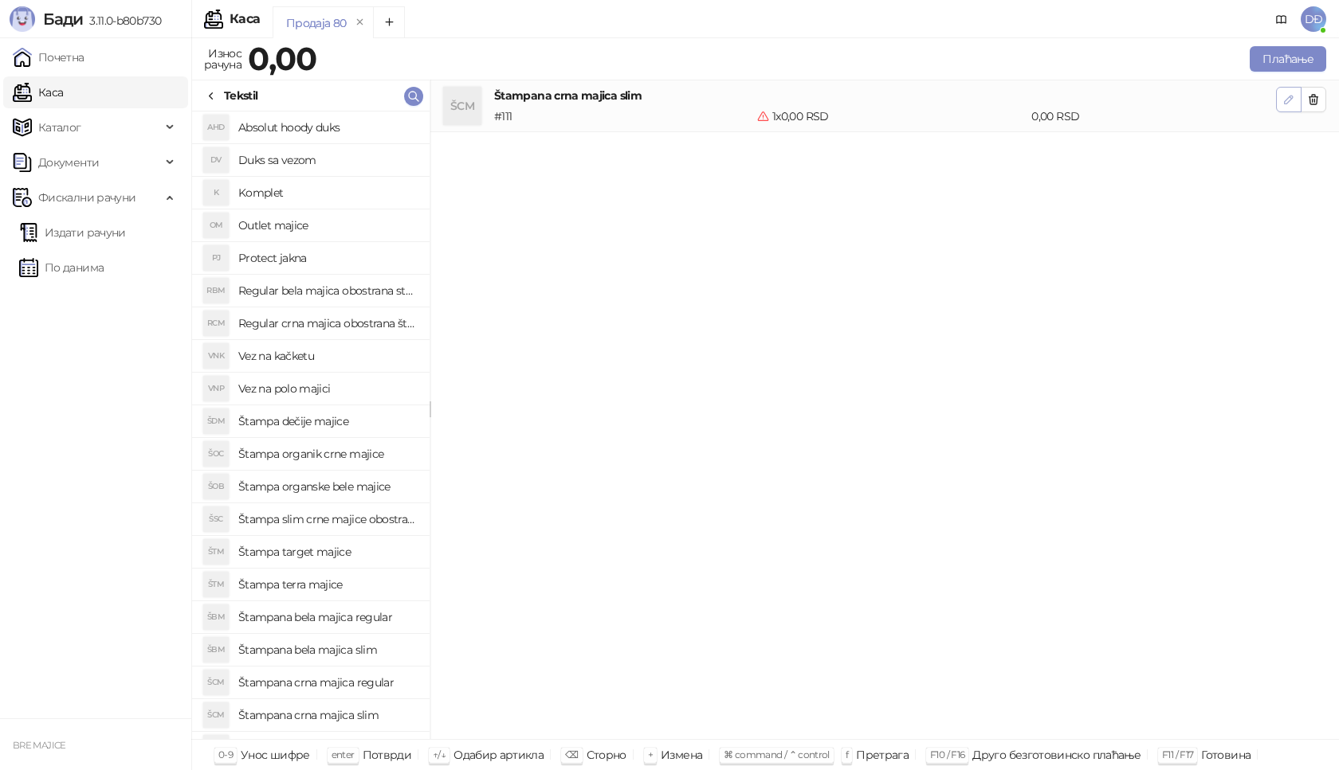
click at [1285, 98] on icon "button" at bounding box center [1288, 99] width 13 height 13
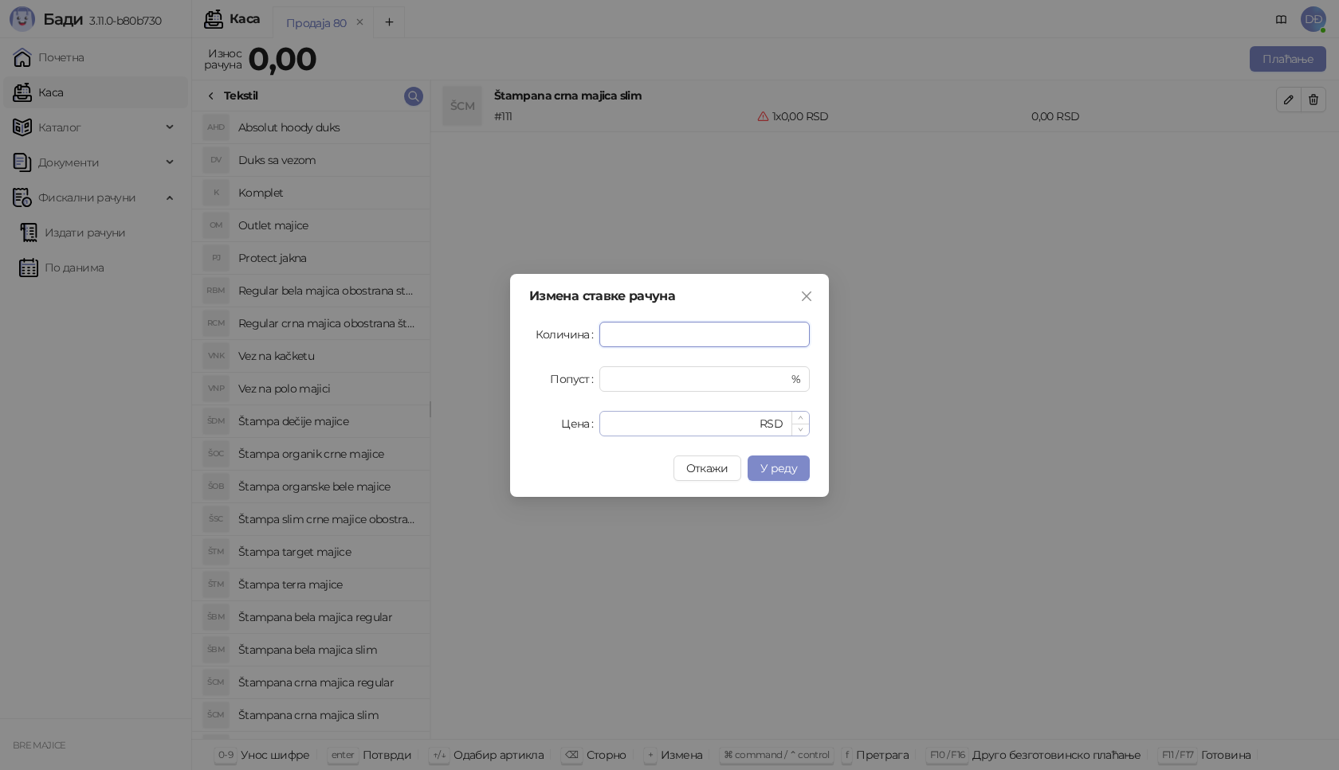
type input "*"
click at [628, 423] on input "*" at bounding box center [682, 424] width 147 height 24
drag, startPoint x: 628, startPoint y: 423, endPoint x: 603, endPoint y: 427, distance: 25.0
click at [603, 427] on div "* RSD" at bounding box center [704, 423] width 210 height 25
type input "****"
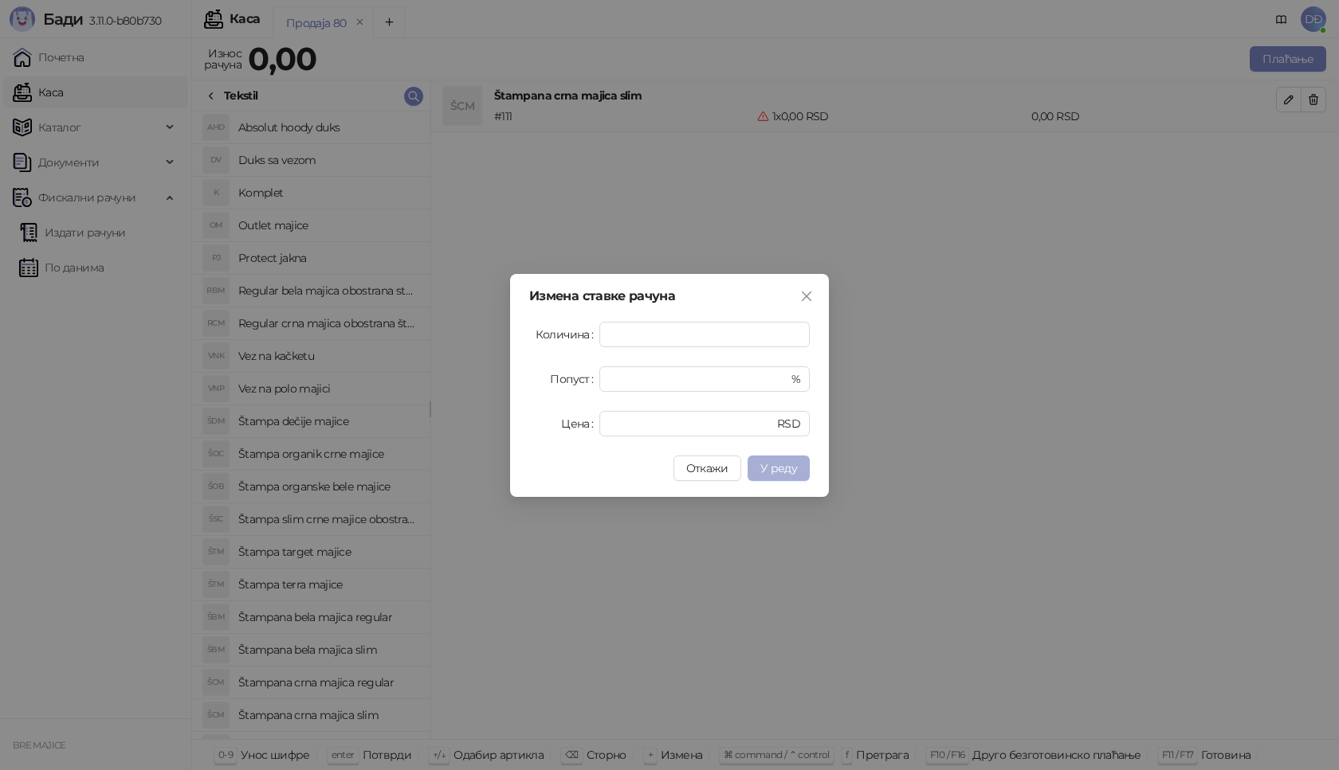
click at [786, 469] on span "У реду" at bounding box center [778, 468] width 37 height 14
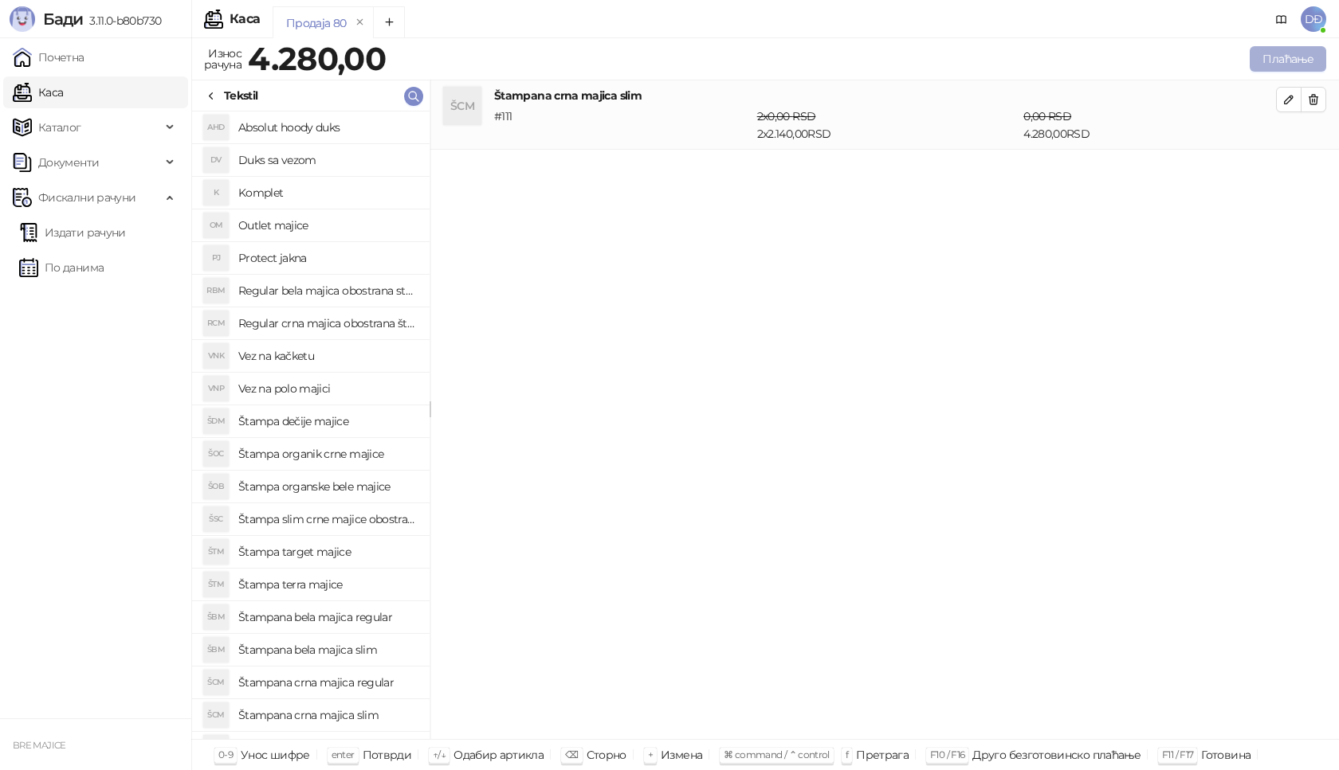
click at [1283, 58] on button "Плаћање" at bounding box center [1287, 58] width 76 height 25
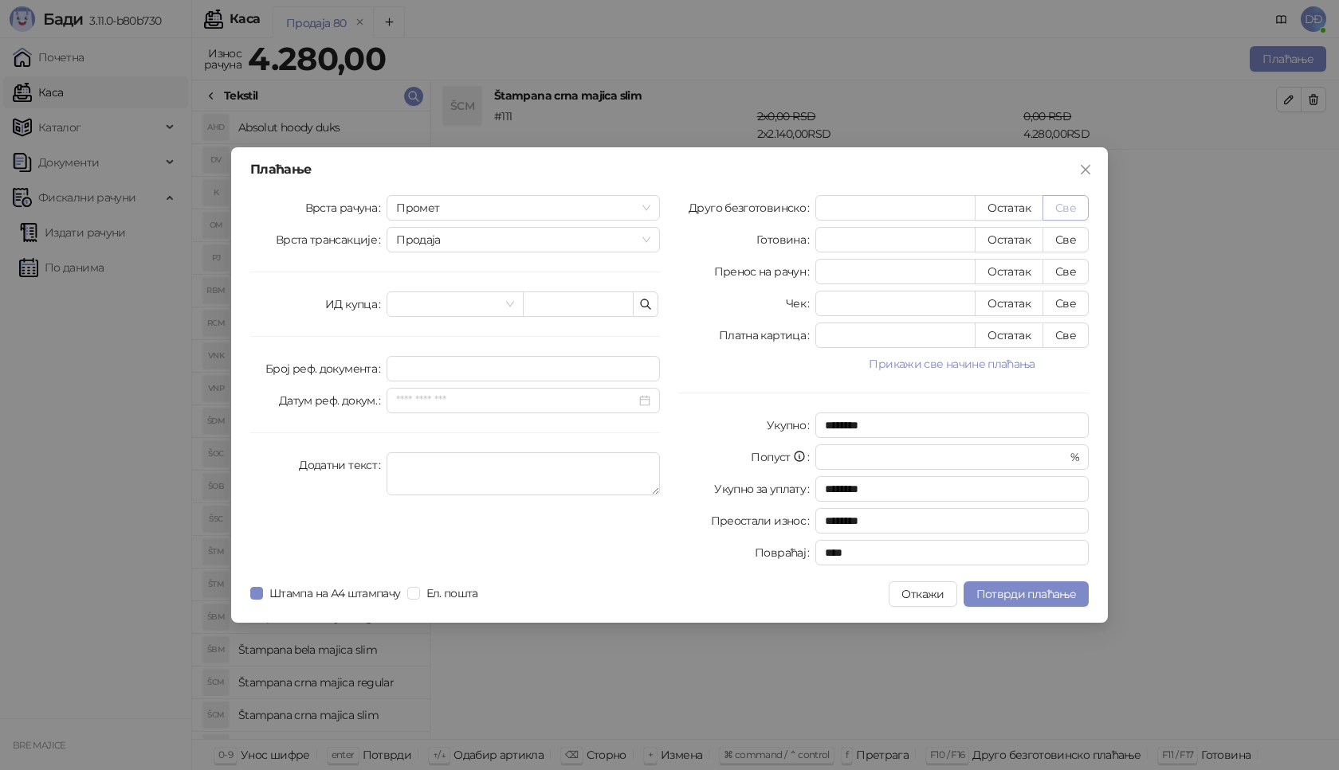
click at [1068, 207] on button "Све" at bounding box center [1065, 207] width 46 height 25
type input "****"
click at [558, 305] on input "text" at bounding box center [578, 304] width 111 height 25
paste input "**********"
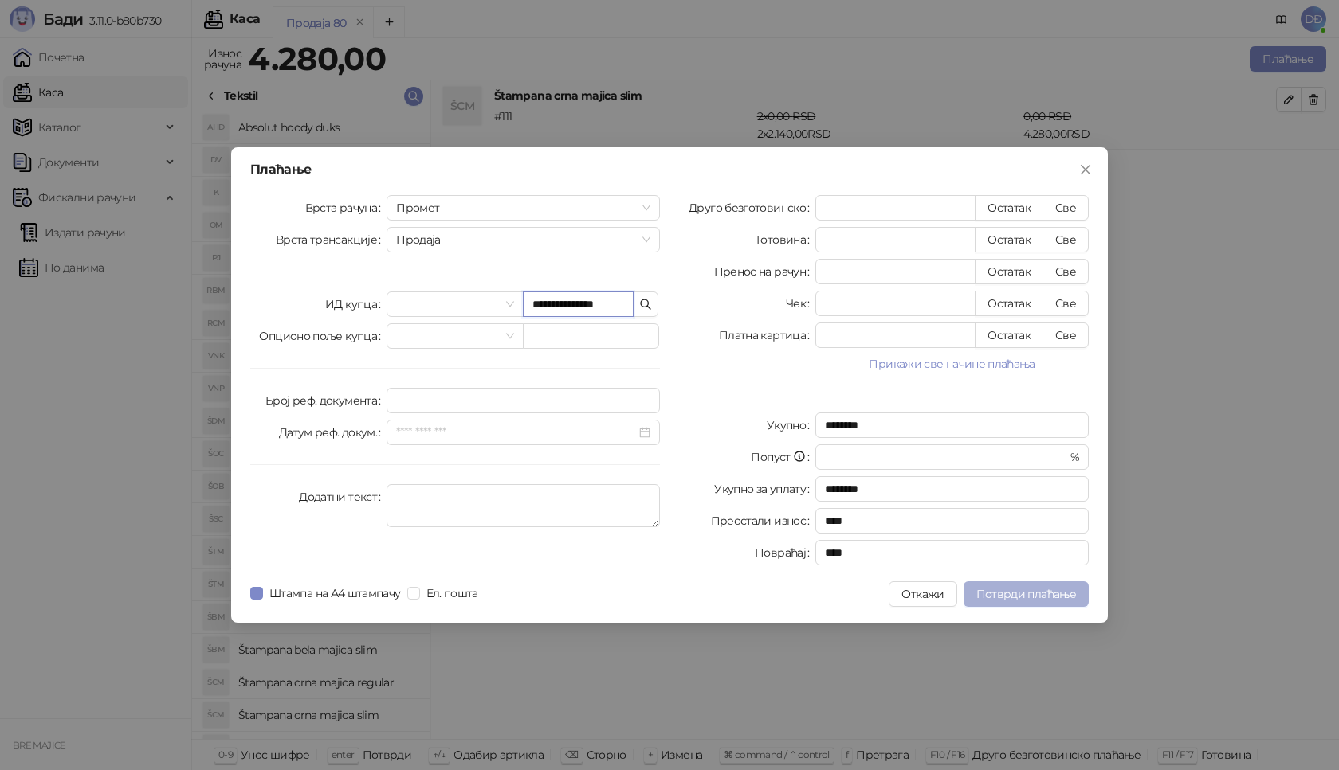
type input "**********"
click at [1014, 593] on span "Потврди плаћање" at bounding box center [1026, 594] width 100 height 14
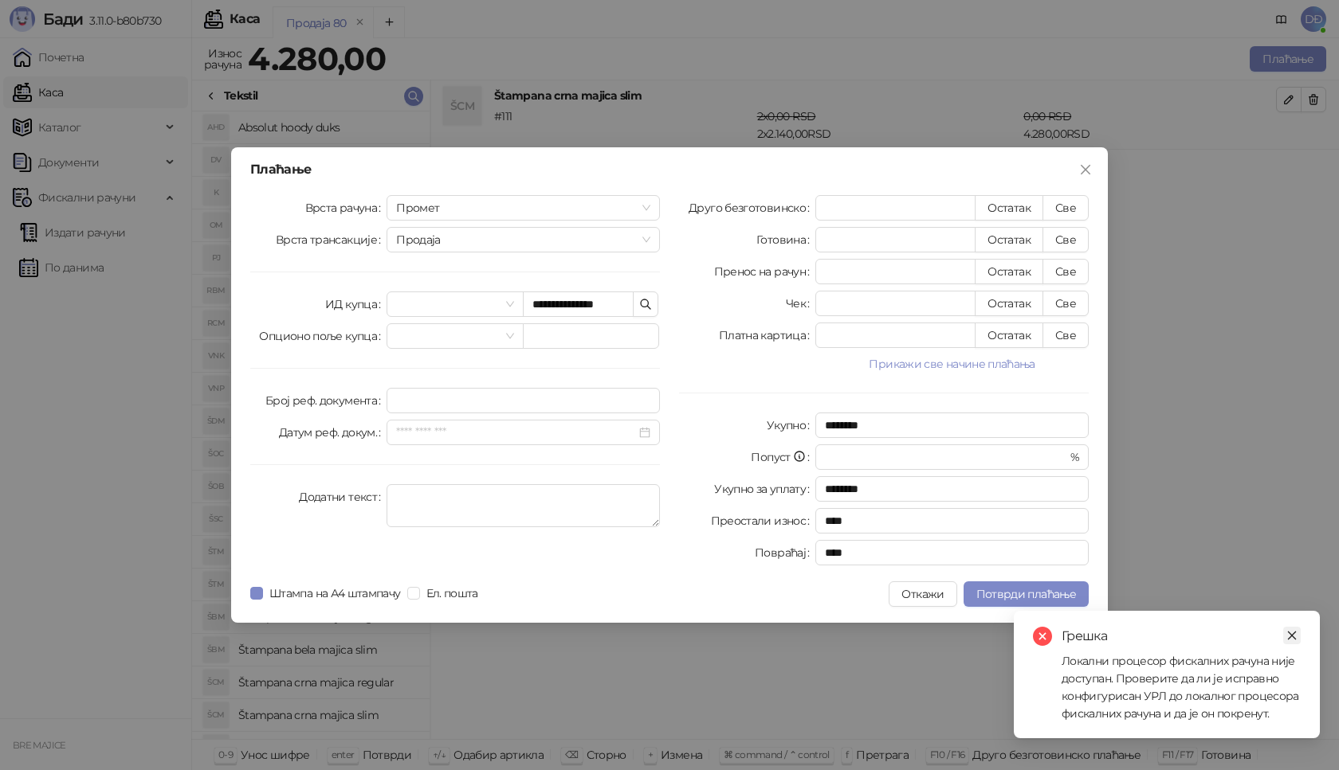
click at [1289, 633] on icon "close" at bounding box center [1292, 636] width 9 height 9
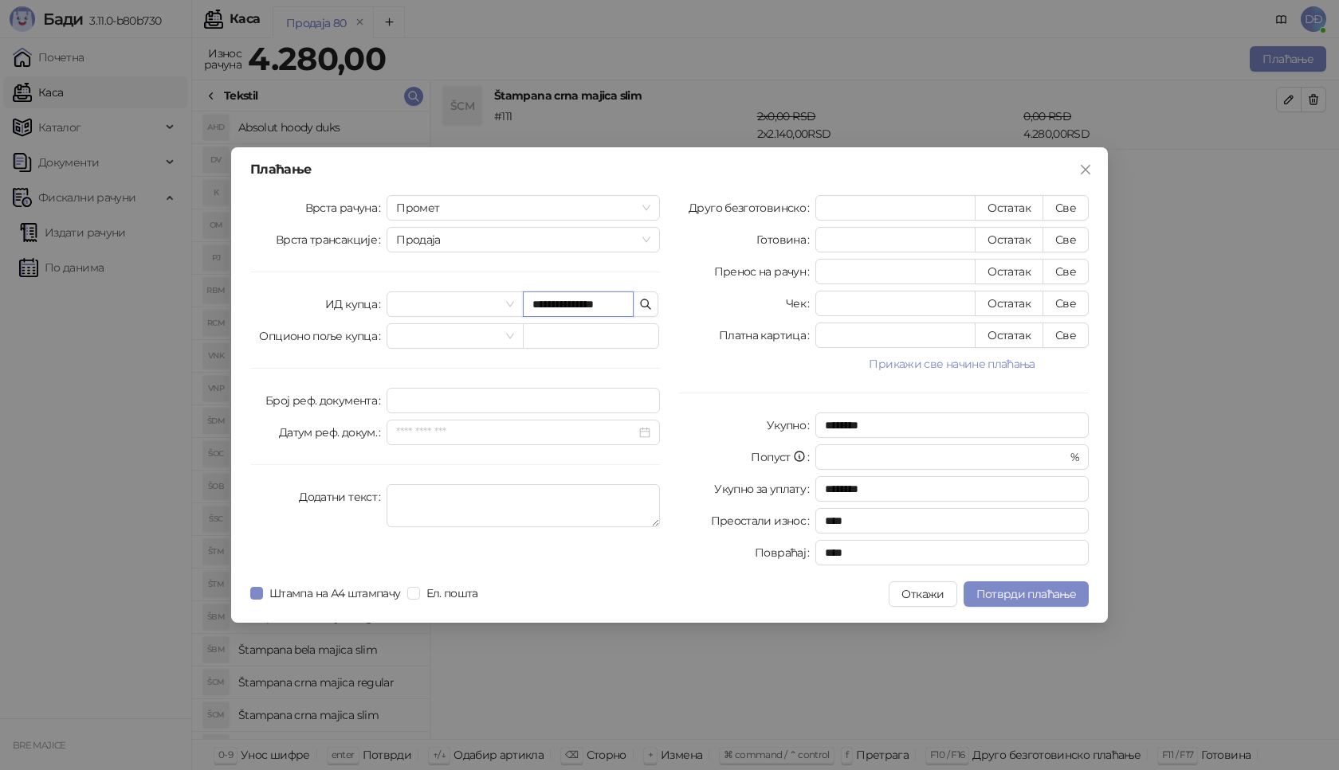
click at [608, 302] on input "**********" at bounding box center [578, 304] width 111 height 25
click at [629, 302] on input "**********" at bounding box center [578, 304] width 111 height 25
click at [1026, 591] on span "Потврди плаћање" at bounding box center [1026, 594] width 100 height 14
click at [1034, 591] on span "Потврди плаћање" at bounding box center [1026, 594] width 100 height 14
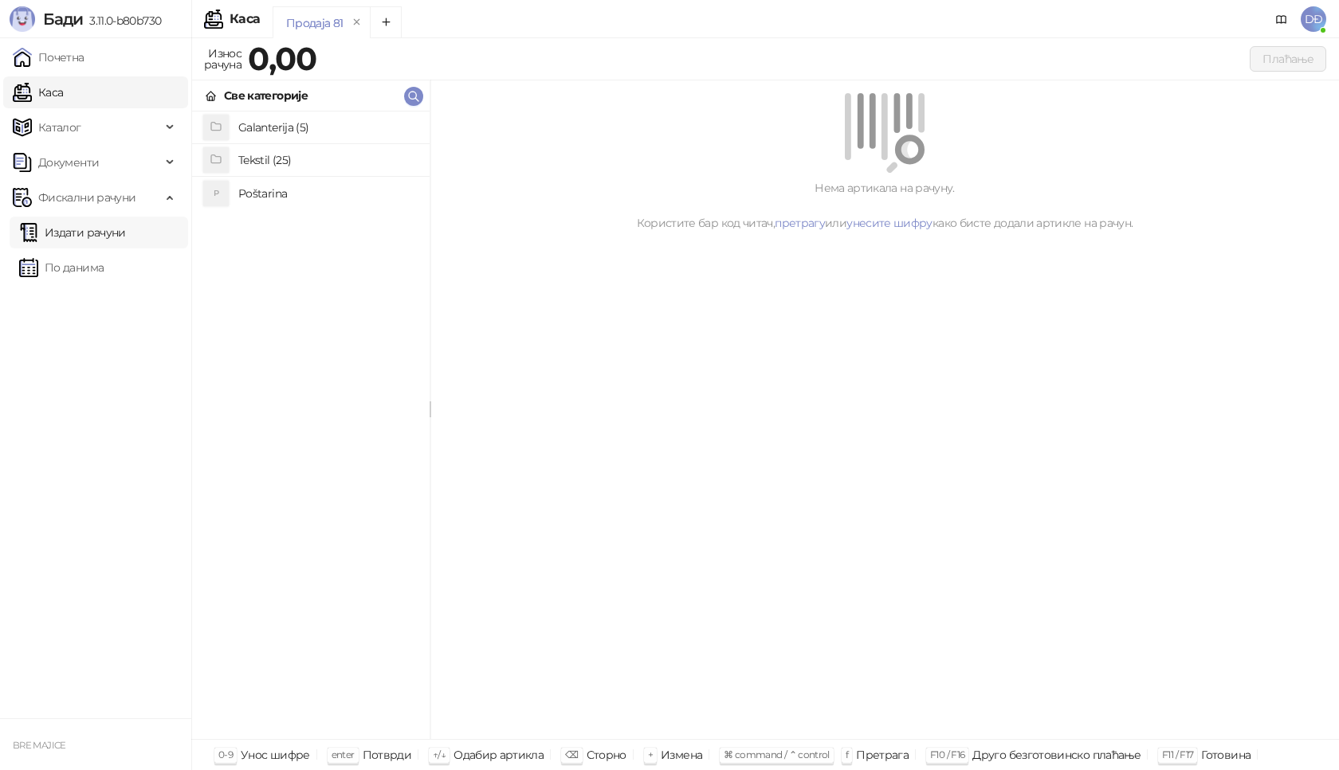
click at [85, 235] on link "Издати рачуни" at bounding box center [72, 233] width 107 height 32
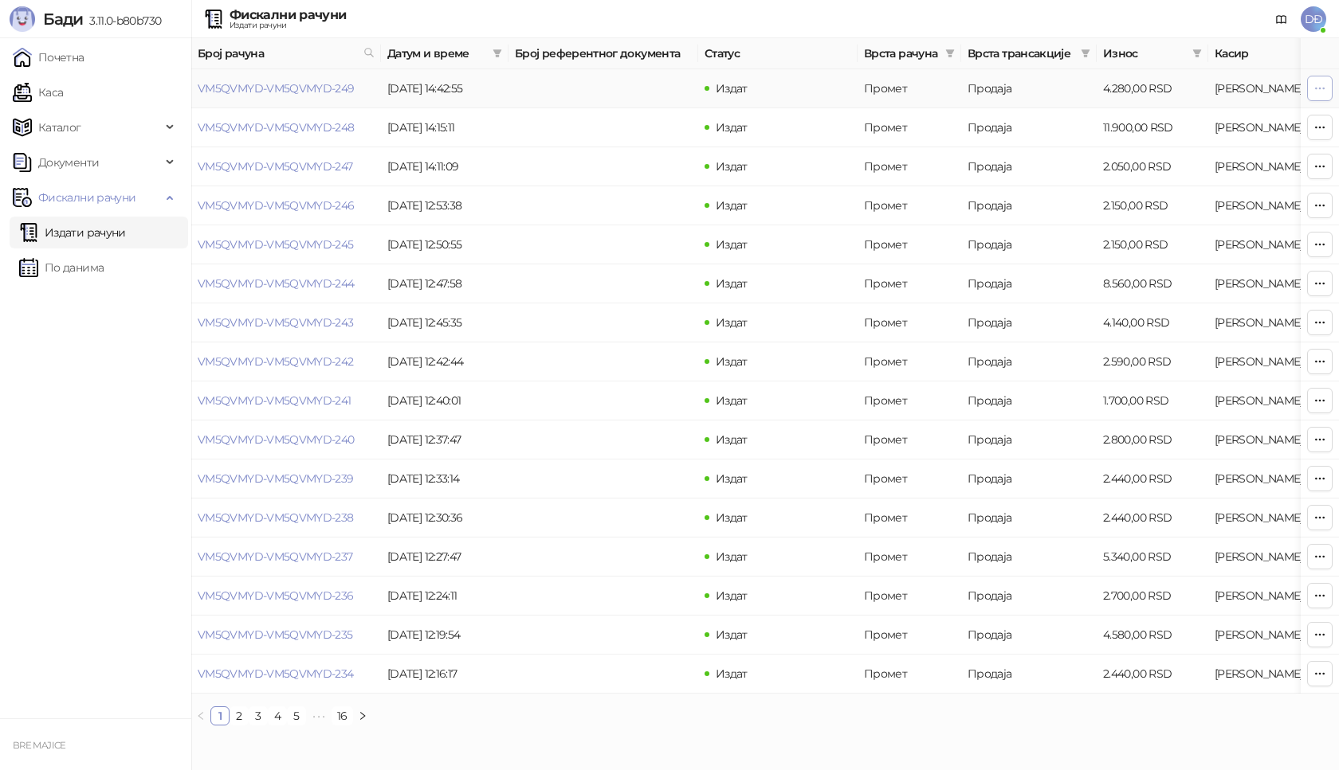
click at [1317, 89] on icon "button" at bounding box center [1319, 88] width 13 height 13
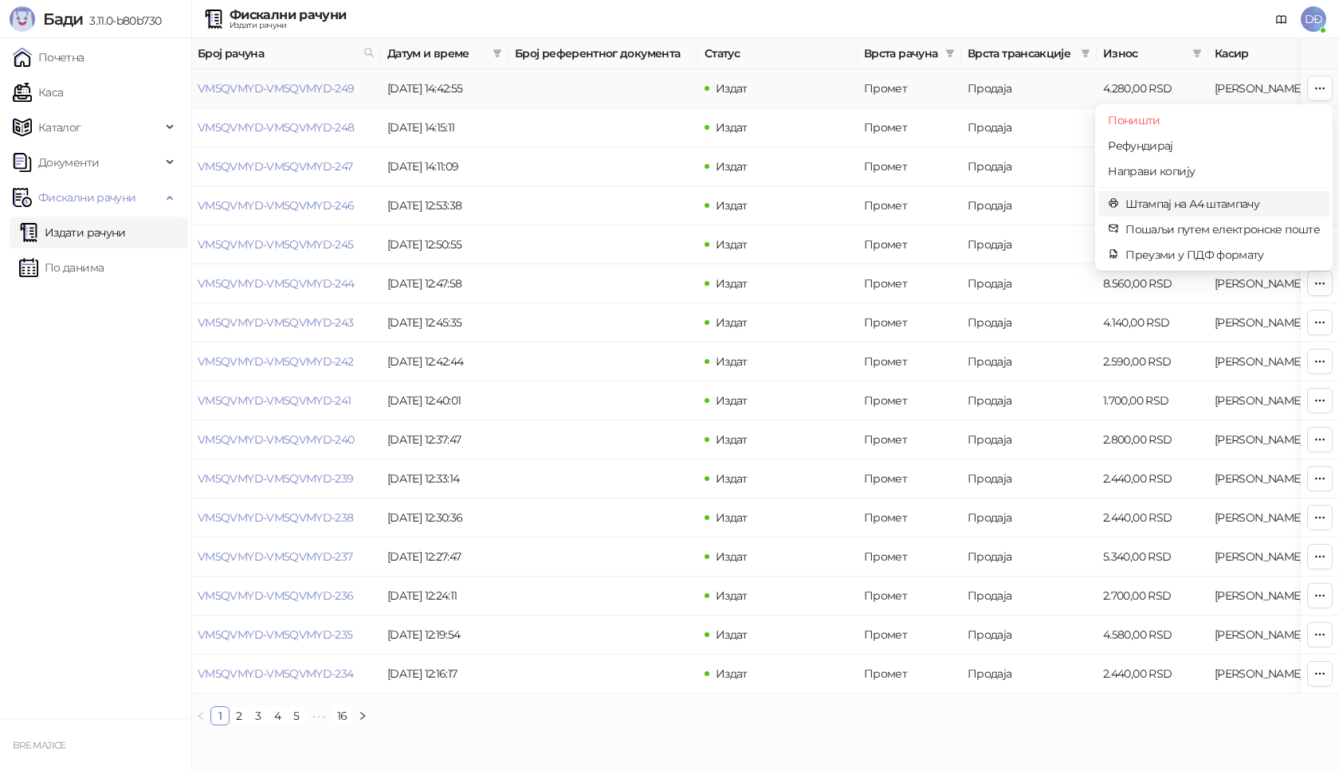
click at [1185, 202] on span "Штампај на А4 штампачу" at bounding box center [1222, 204] width 194 height 18
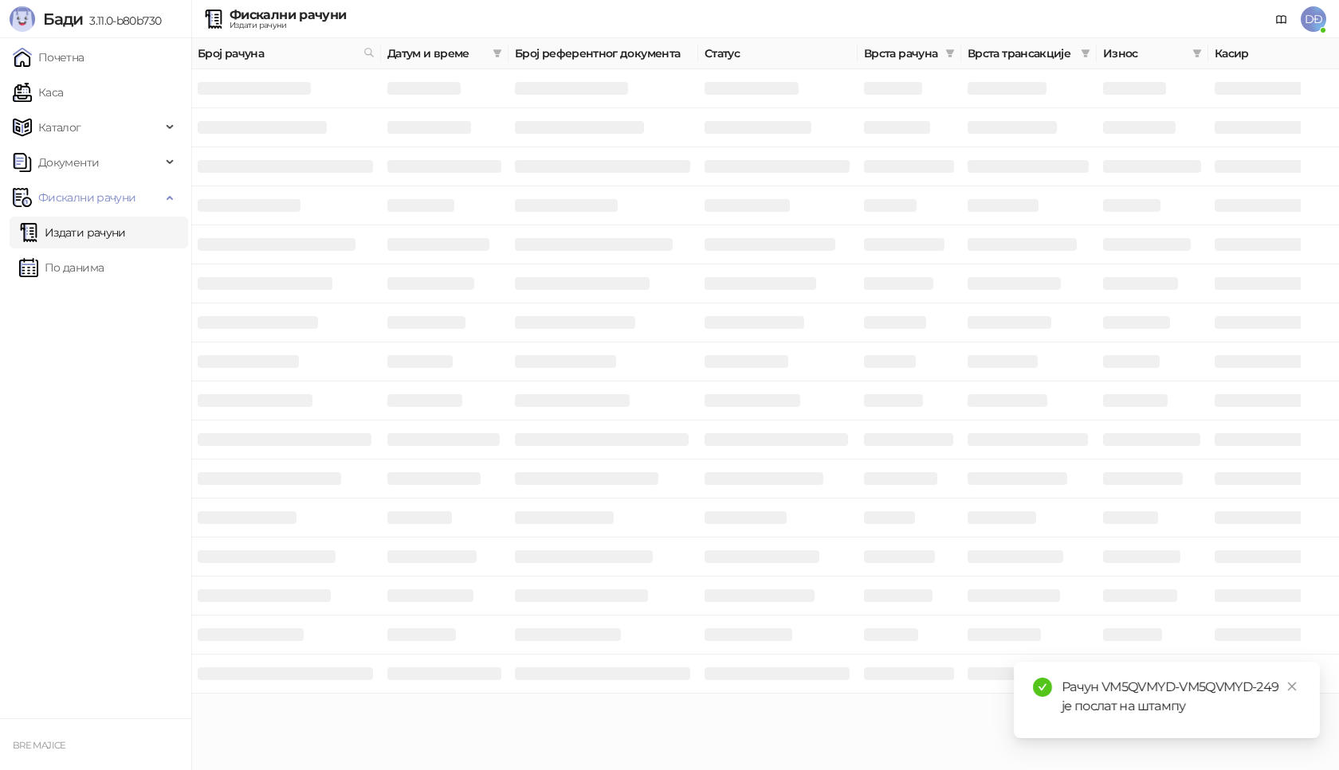
click at [316, 96] on div at bounding box center [286, 88] width 177 height 19
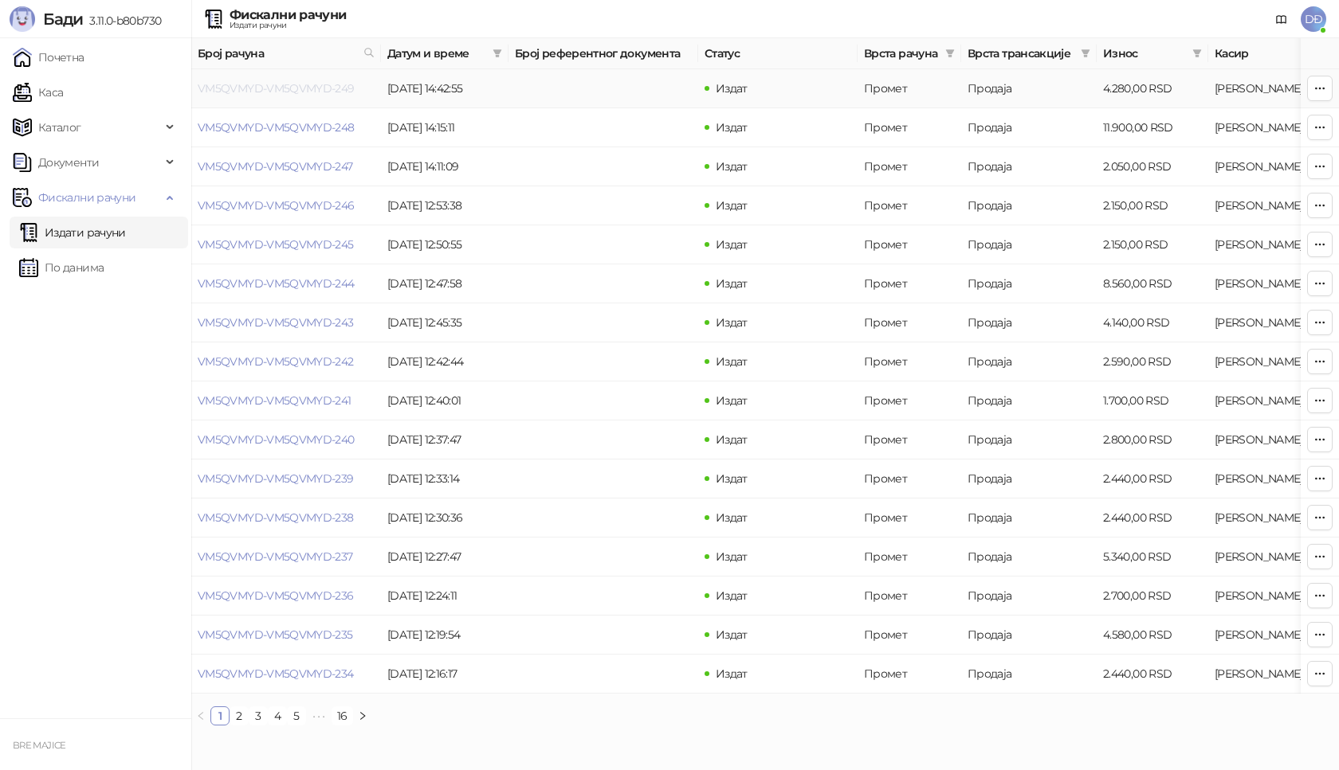
click at [312, 89] on link "VM5QVMYD-VM5QVMYD-249" at bounding box center [276, 88] width 157 height 14
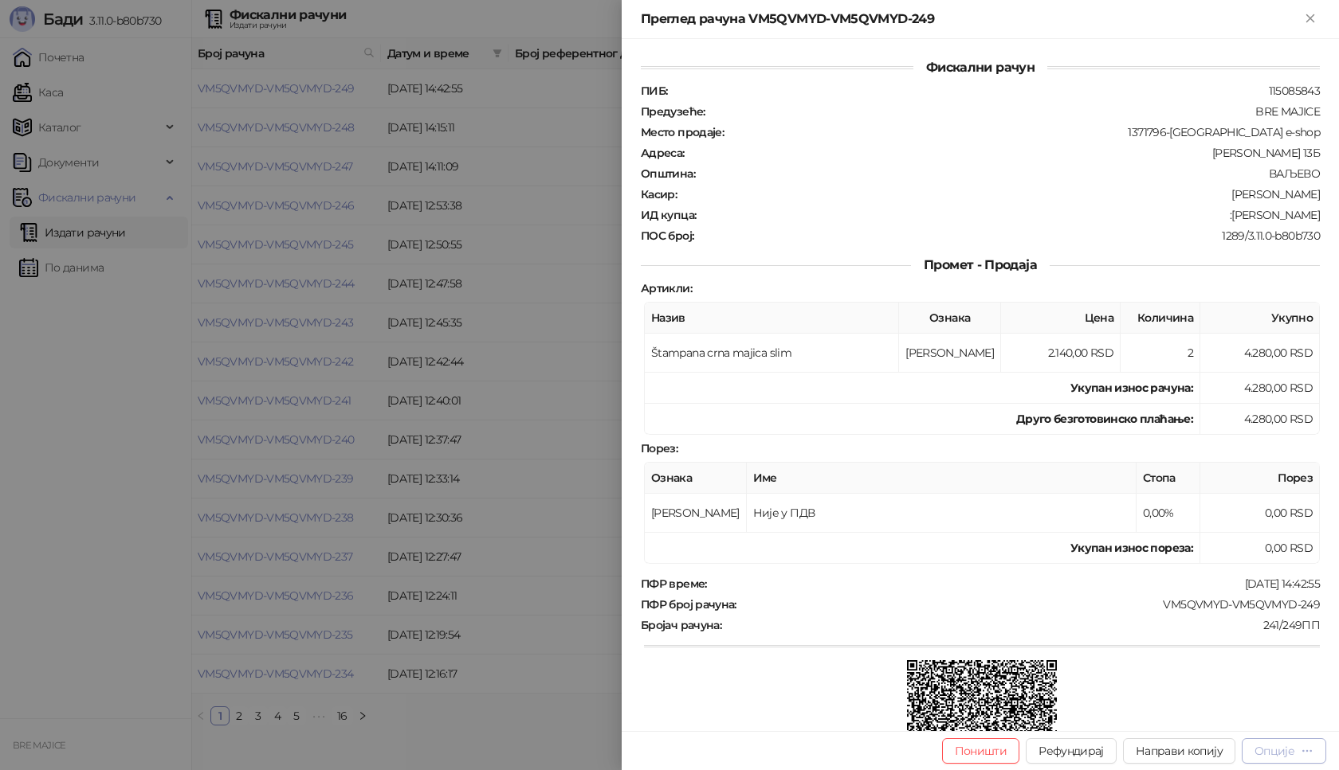
click at [1308, 749] on icon "button" at bounding box center [1306, 751] width 13 height 13
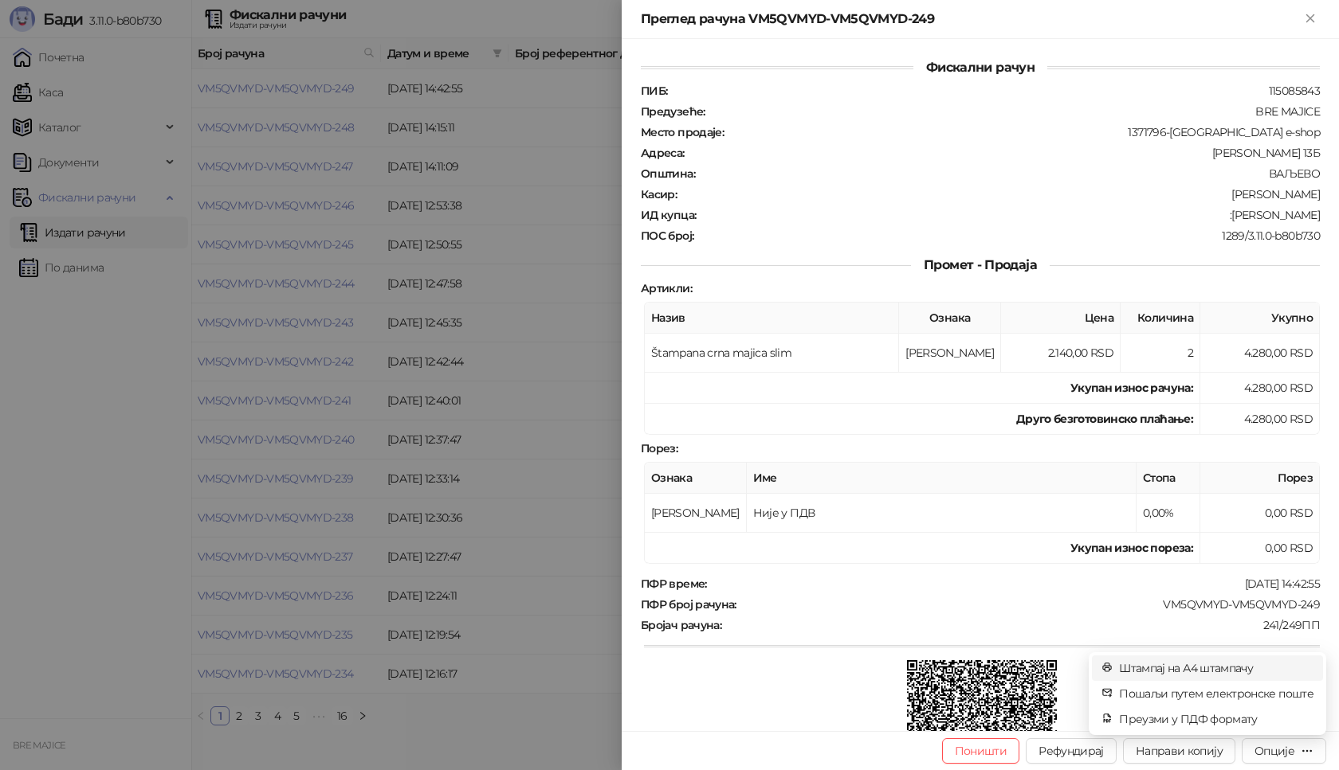
click at [1196, 668] on span "Штампај на А4 штампачу" at bounding box center [1216, 669] width 194 height 18
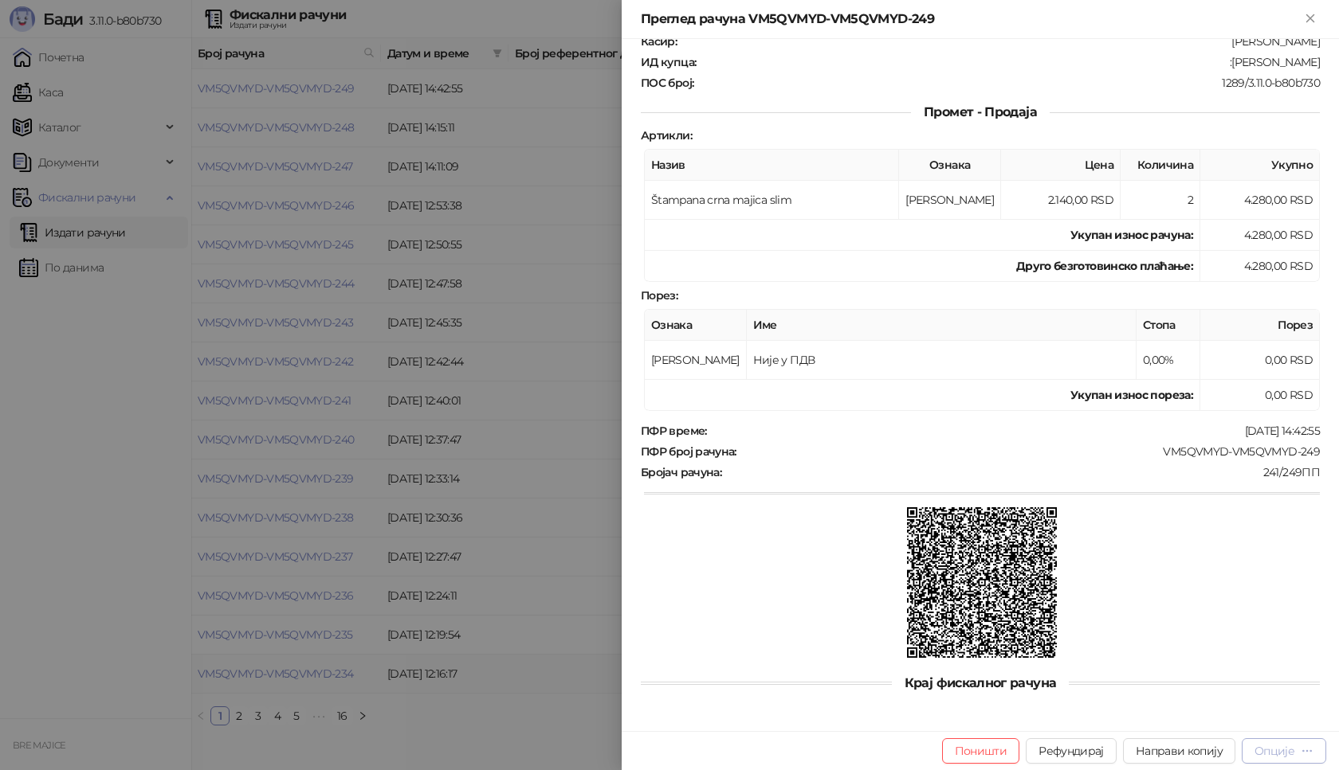
click at [1306, 747] on icon "button" at bounding box center [1306, 751] width 13 height 13
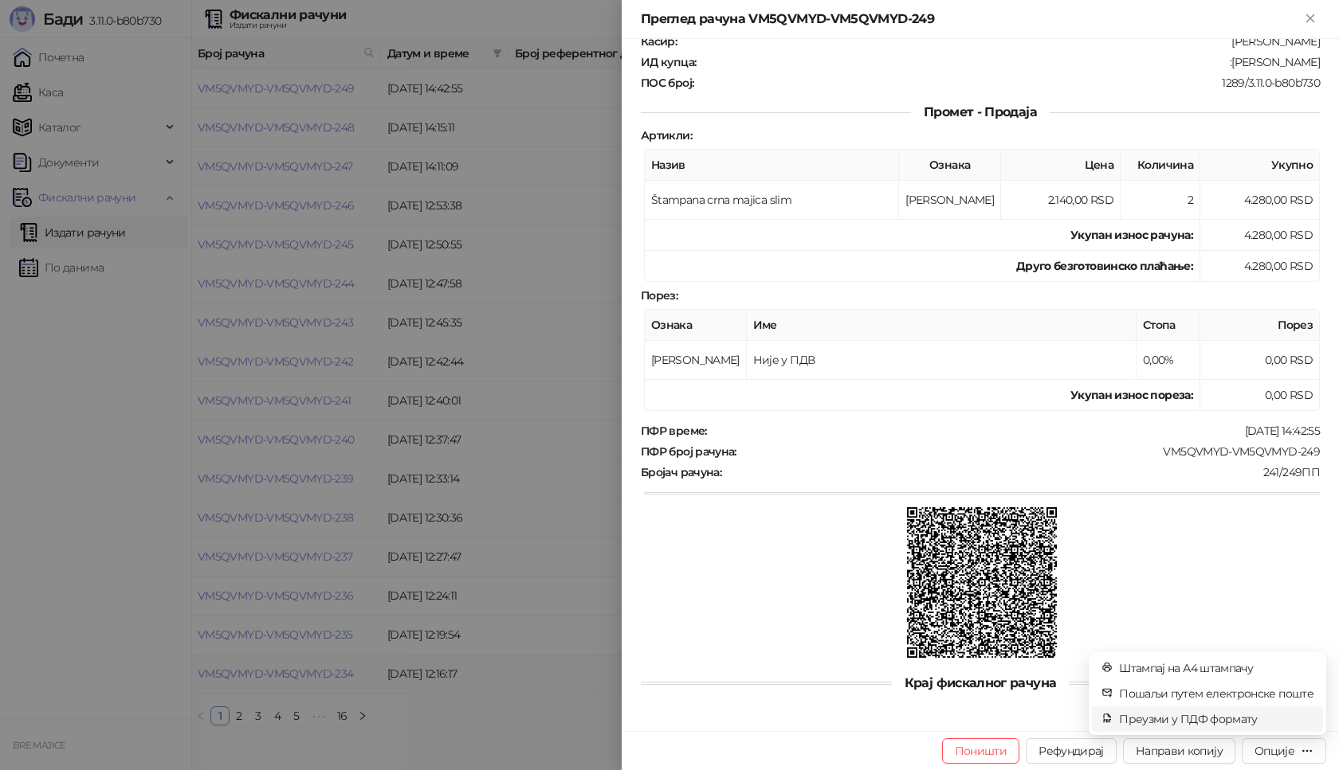
click at [1168, 723] on span "Преузми у ПДФ формату" at bounding box center [1216, 720] width 194 height 18
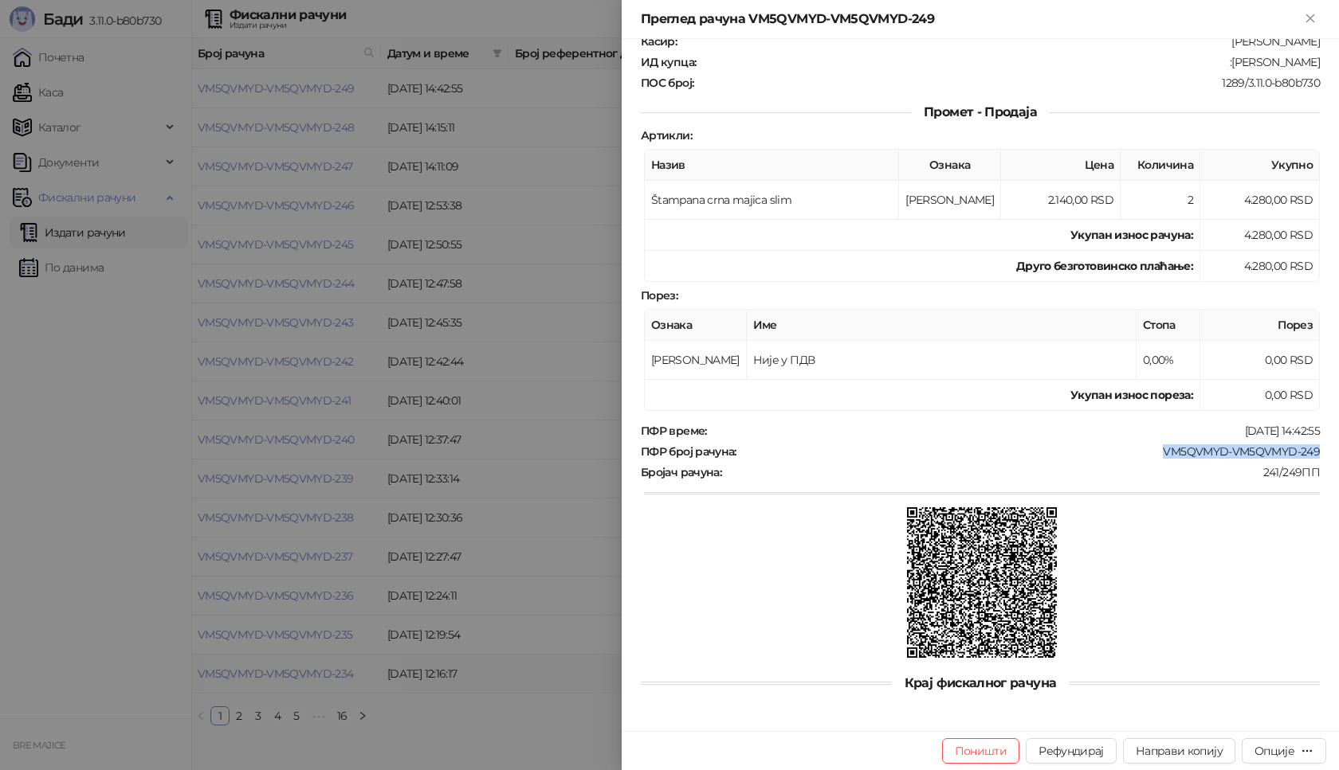
drag, startPoint x: 1153, startPoint y: 449, endPoint x: 1305, endPoint y: 453, distance: 152.3
click at [1305, 453] on div "VM5QVMYD-VM5QVMYD-249" at bounding box center [1029, 452] width 583 height 14
copy div "VM5QVMYD-VM5QVMYD-249"
